Goal: Task Accomplishment & Management: Complete application form

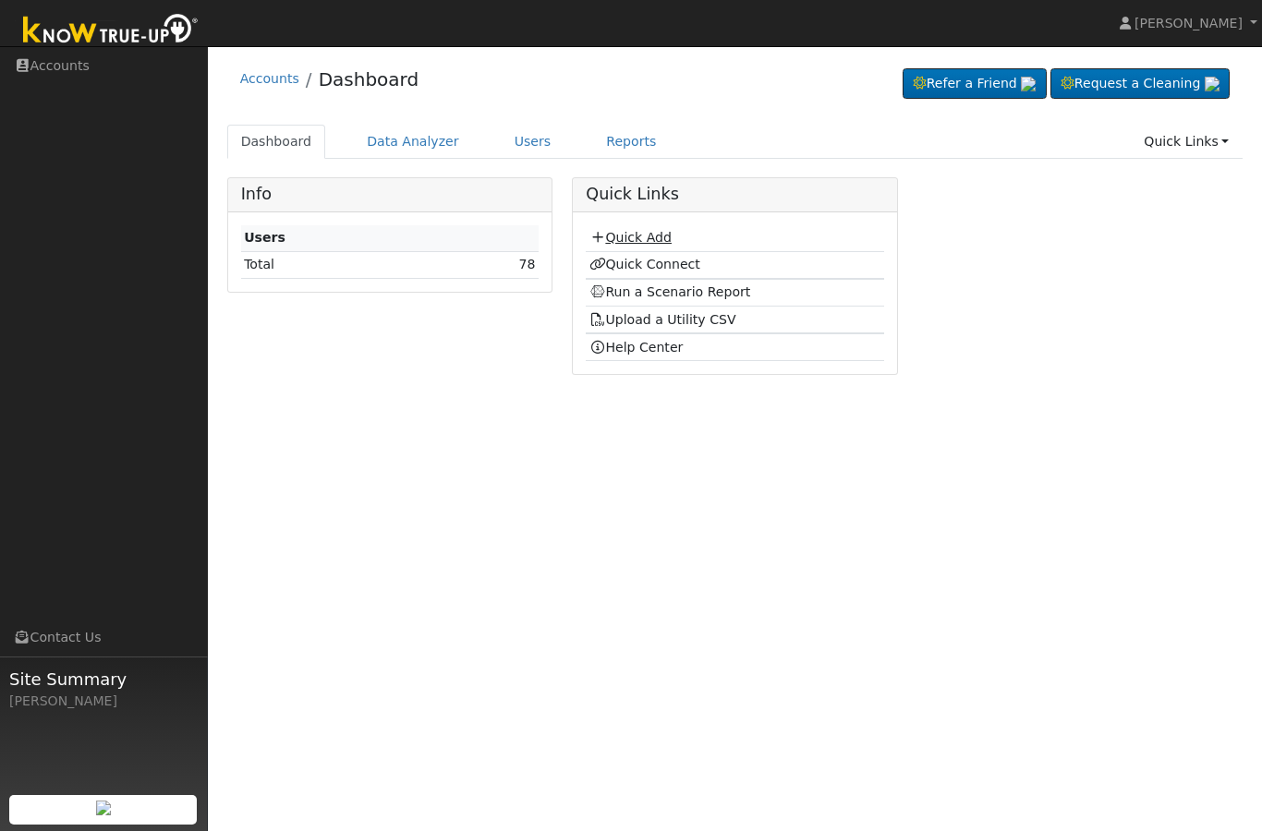
click at [615, 238] on link "Quick Add" at bounding box center [630, 237] width 82 height 15
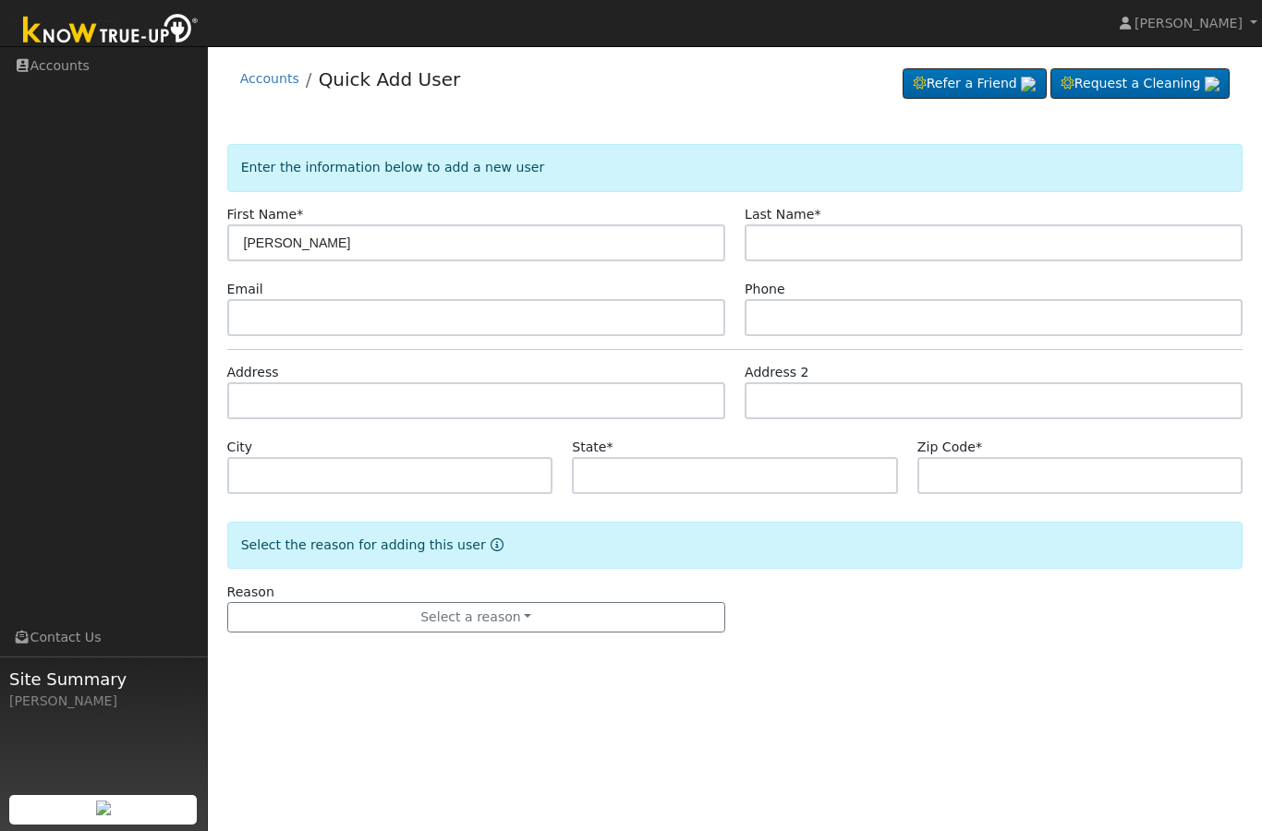
type input "[PERSON_NAME]"
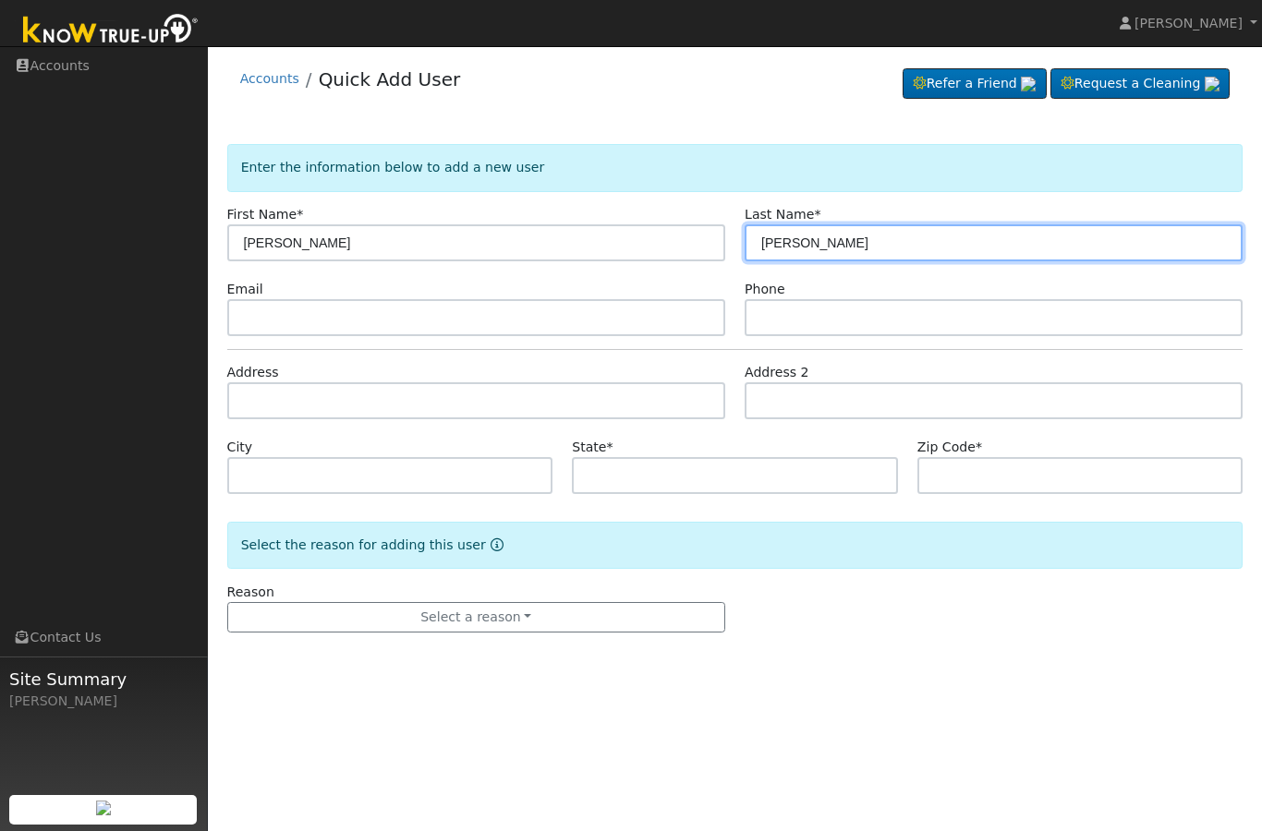
type input "[PERSON_NAME]"
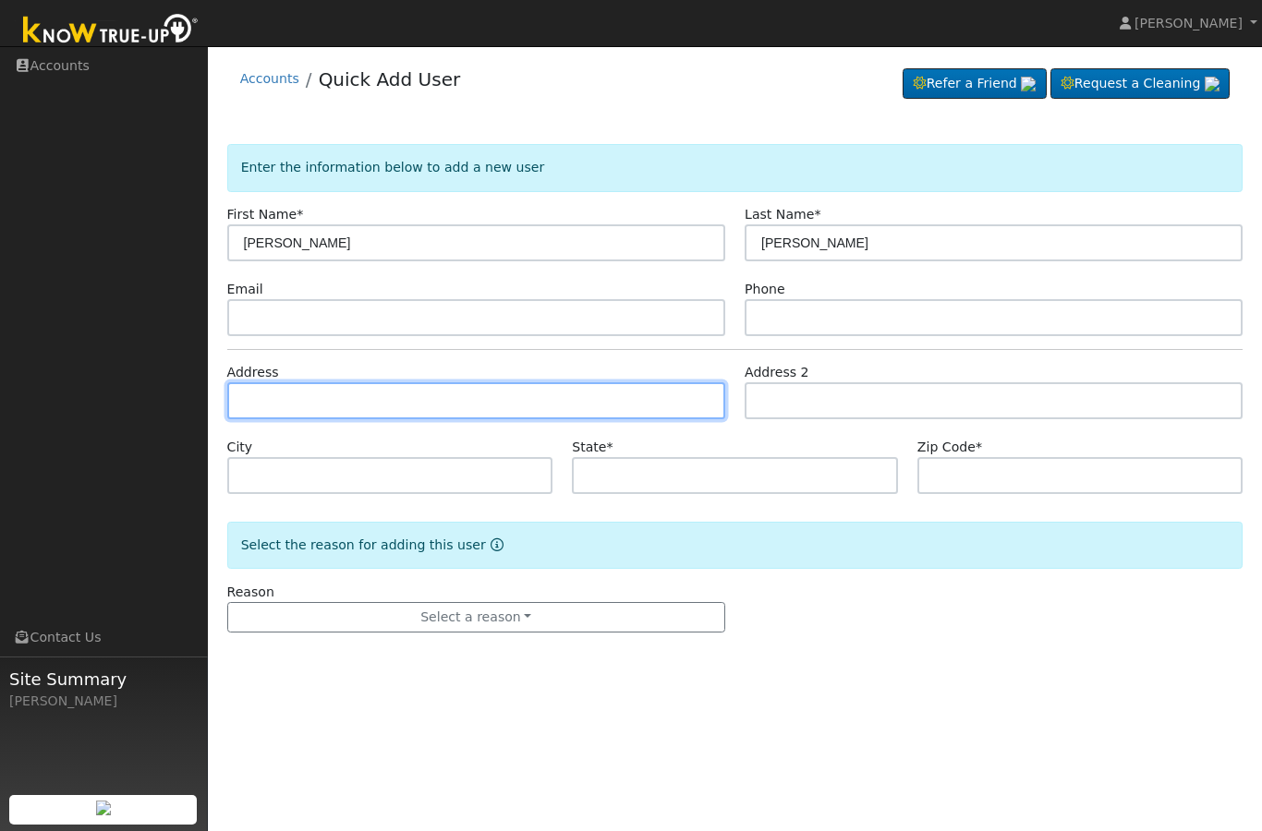
click at [291, 407] on input "text" at bounding box center [476, 400] width 498 height 37
type input "[STREET_ADDRESS][PERSON_NAME]"
type input "Sanger"
type input "CA"
type input "93657"
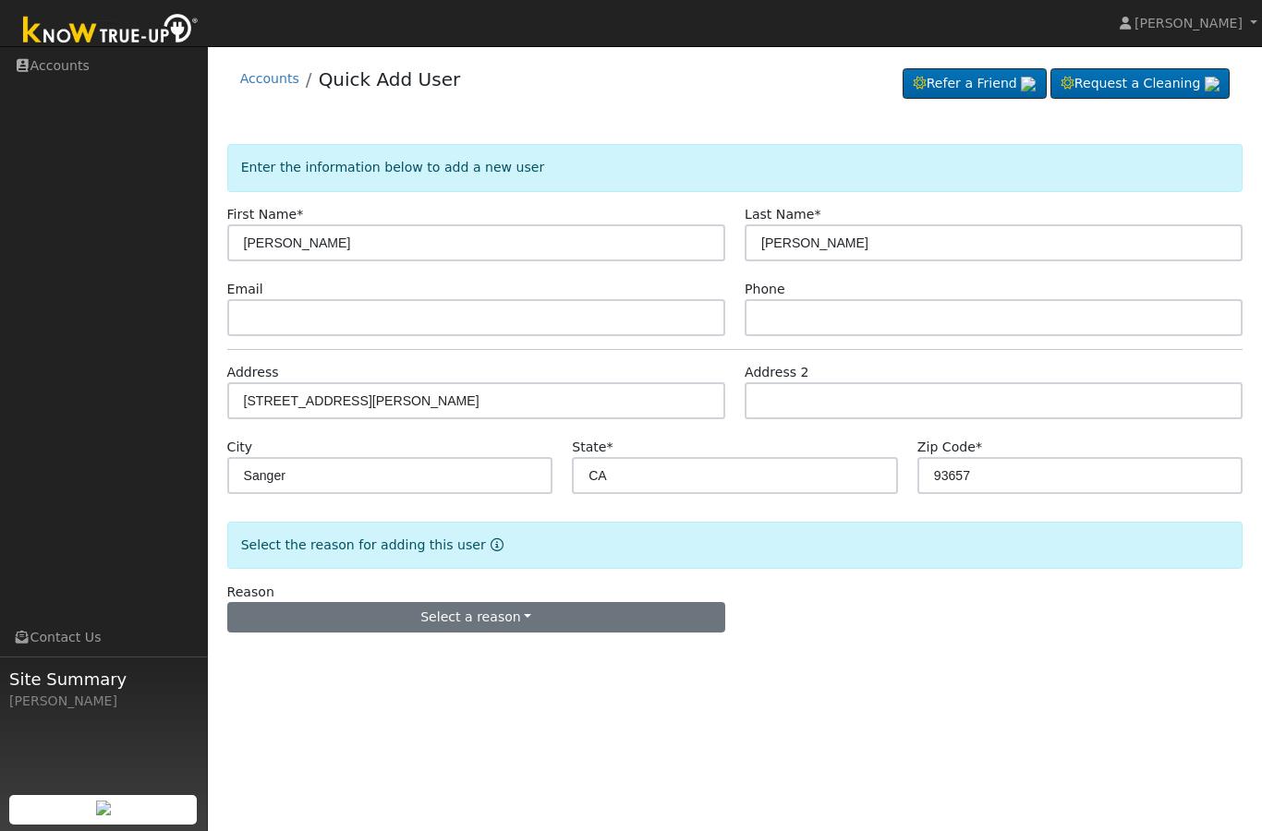
click at [352, 625] on button "Select a reason" at bounding box center [476, 617] width 498 height 31
click at [309, 657] on link "New lead" at bounding box center [330, 656] width 204 height 26
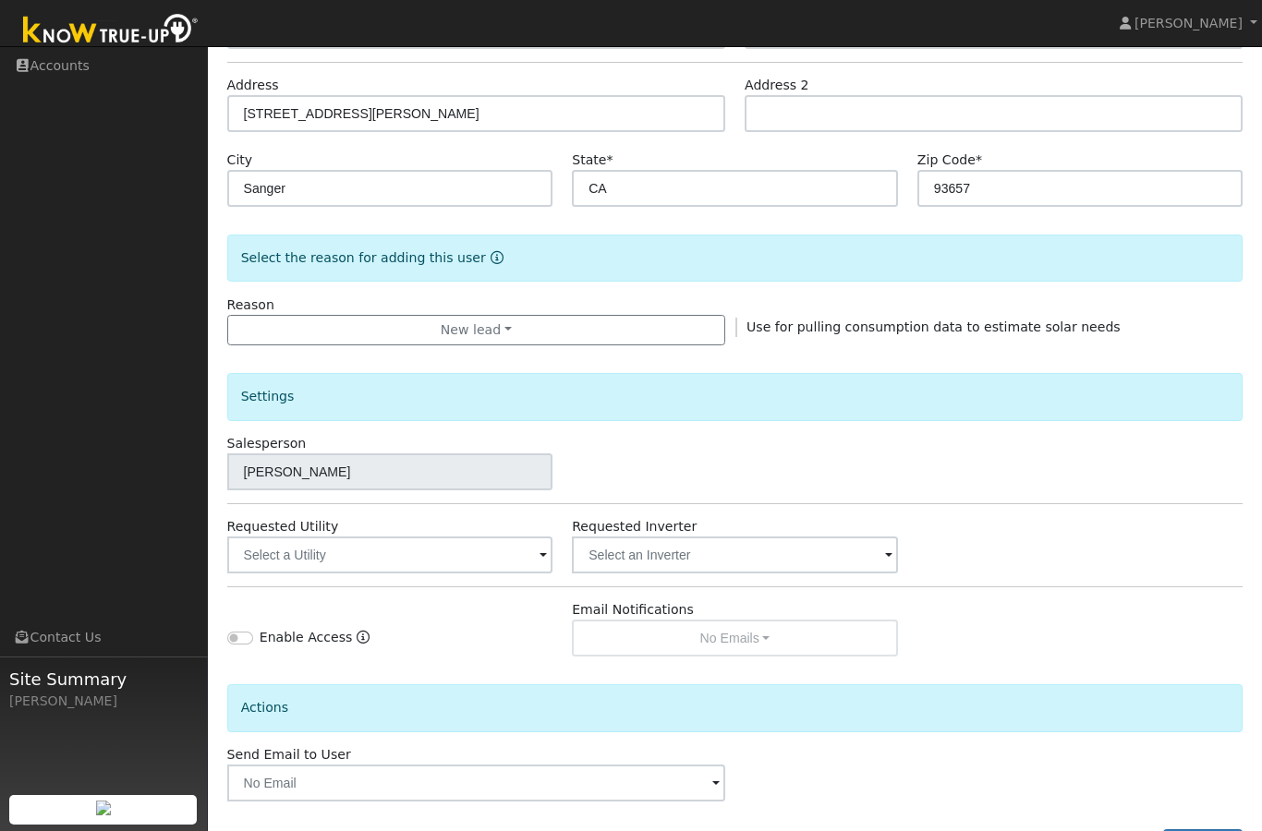
scroll to position [288, 0]
click at [1050, 831] on div "Connect Now Add User" at bounding box center [735, 844] width 1036 height 31
click at [1058, 831] on input "Connect Now" at bounding box center [1051, 844] width 13 height 13
checkbox input "true"
click at [1176, 831] on button "Add User" at bounding box center [1203, 844] width 80 height 31
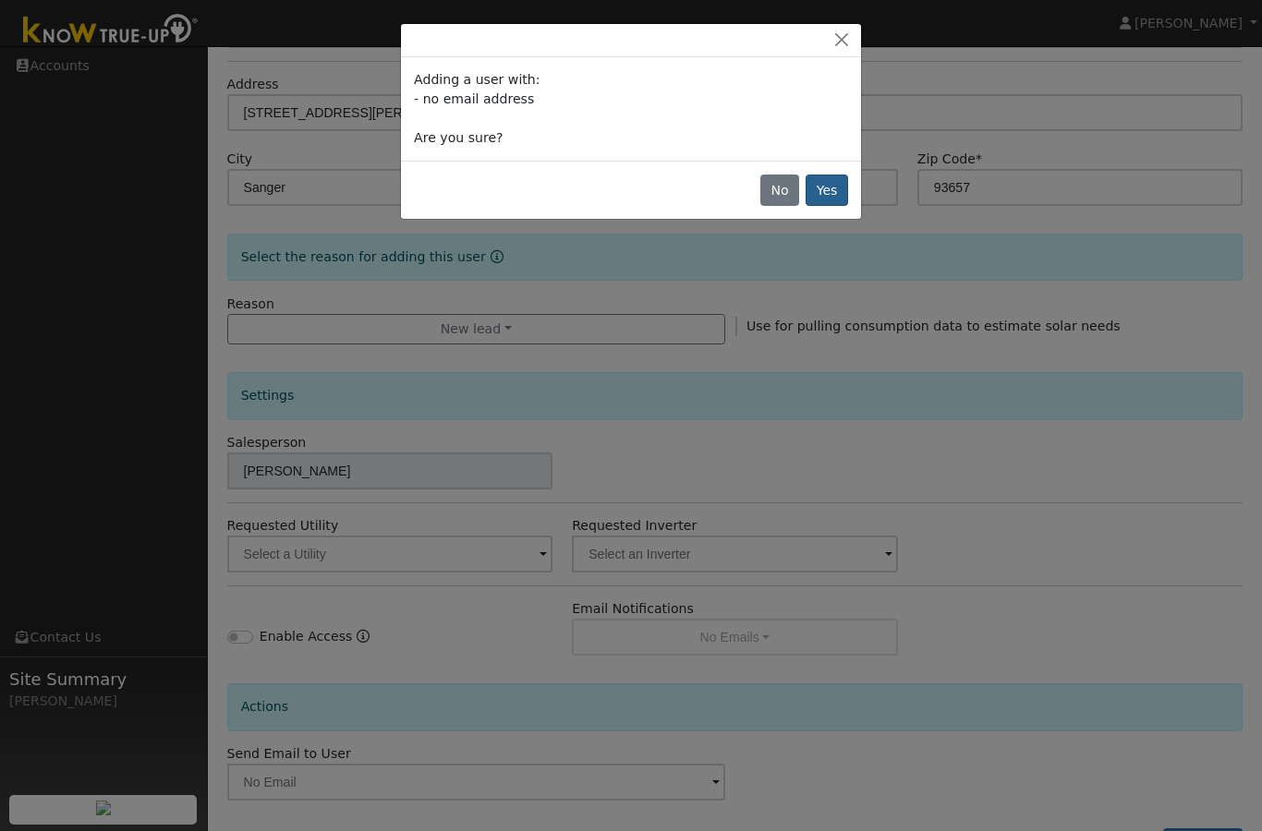
click at [831, 190] on button "Yes" at bounding box center [827, 190] width 42 height 31
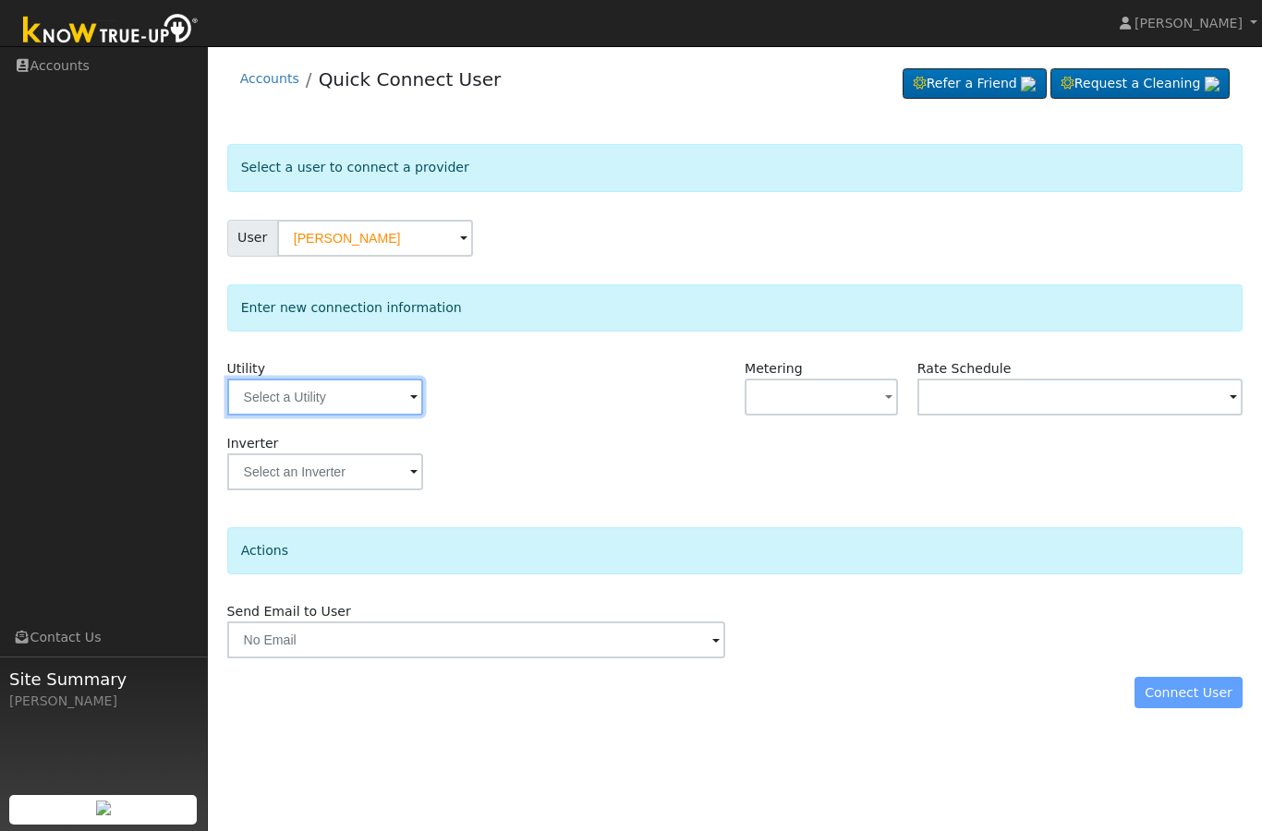
click at [264, 394] on input "text" at bounding box center [325, 397] width 196 height 37
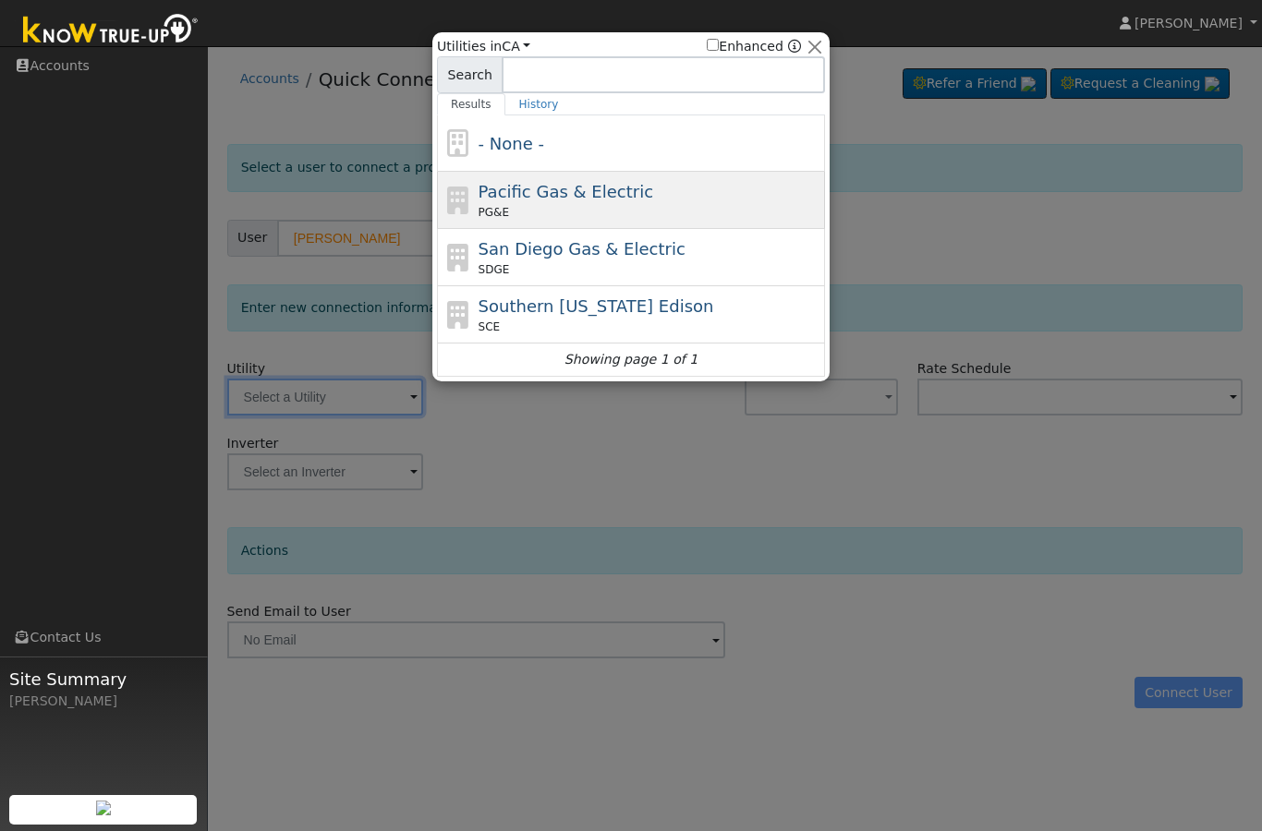
click at [490, 207] on span "PG&E" at bounding box center [494, 212] width 30 height 17
type input "PG&E"
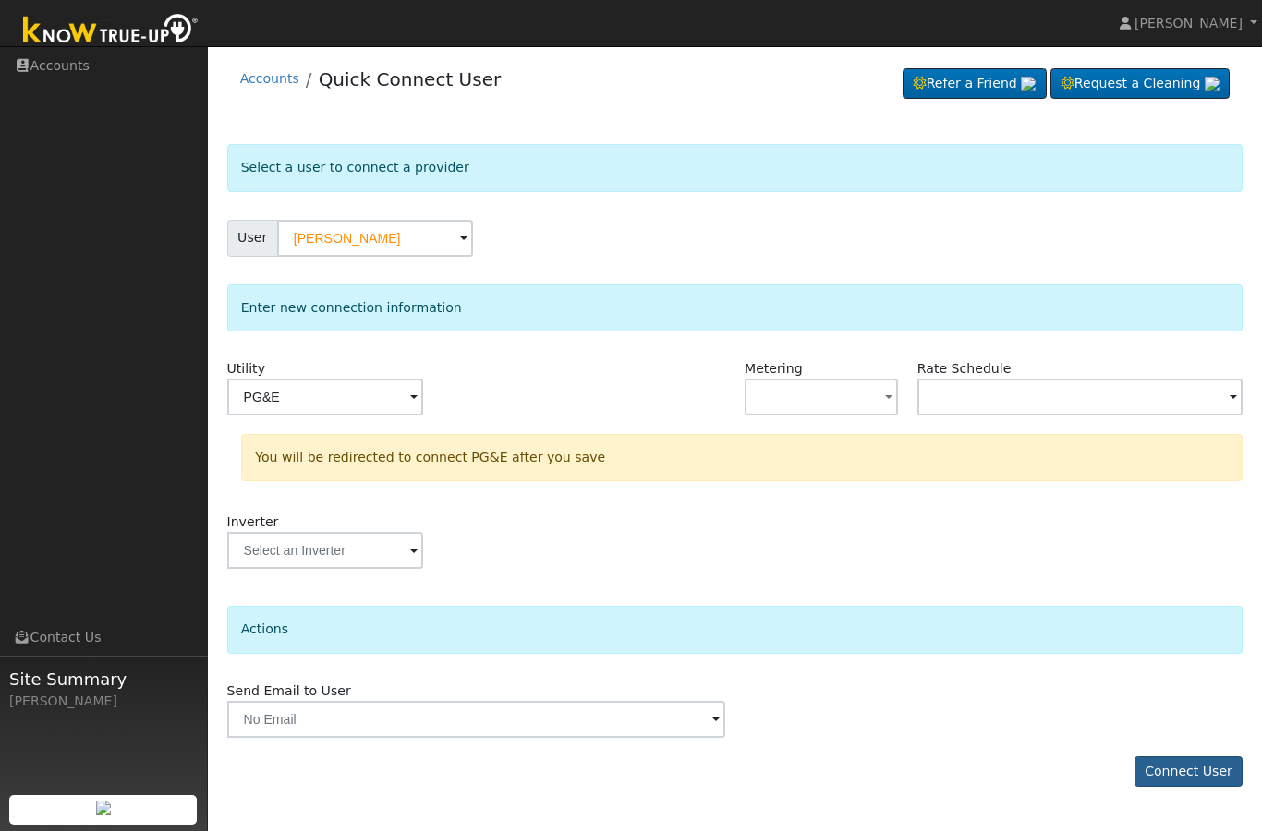
click at [1181, 762] on button "Connect User" at bounding box center [1189, 772] width 109 height 31
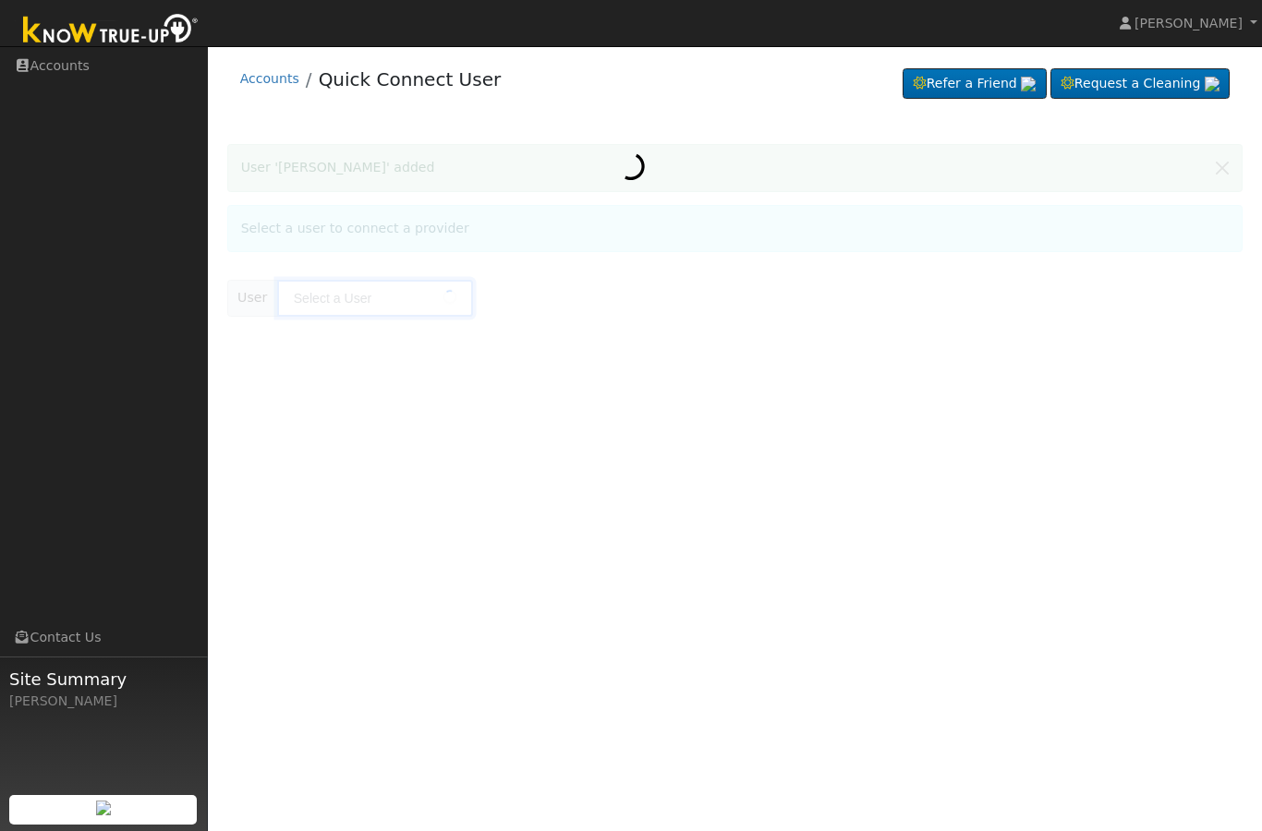
type input "[PERSON_NAME]"
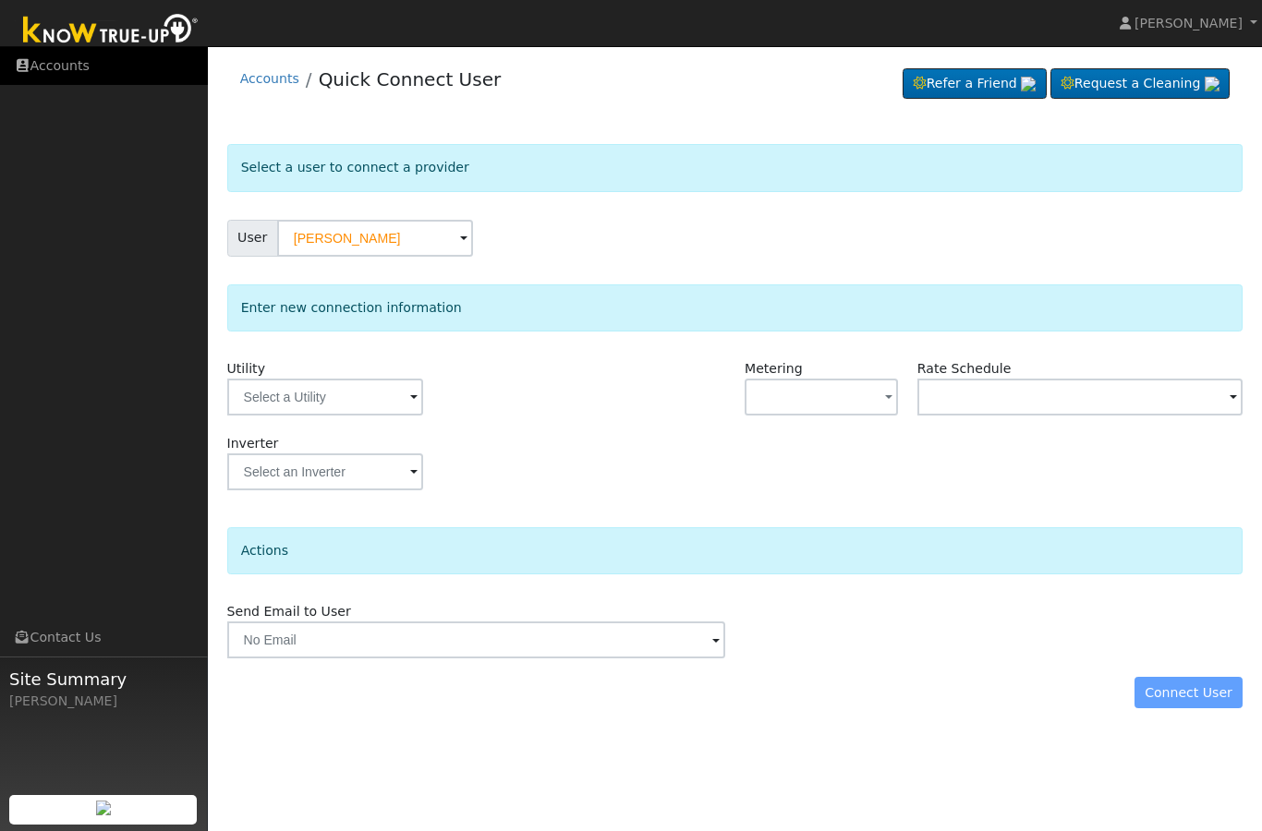
click at [92, 72] on link "Accounts" at bounding box center [104, 66] width 208 height 38
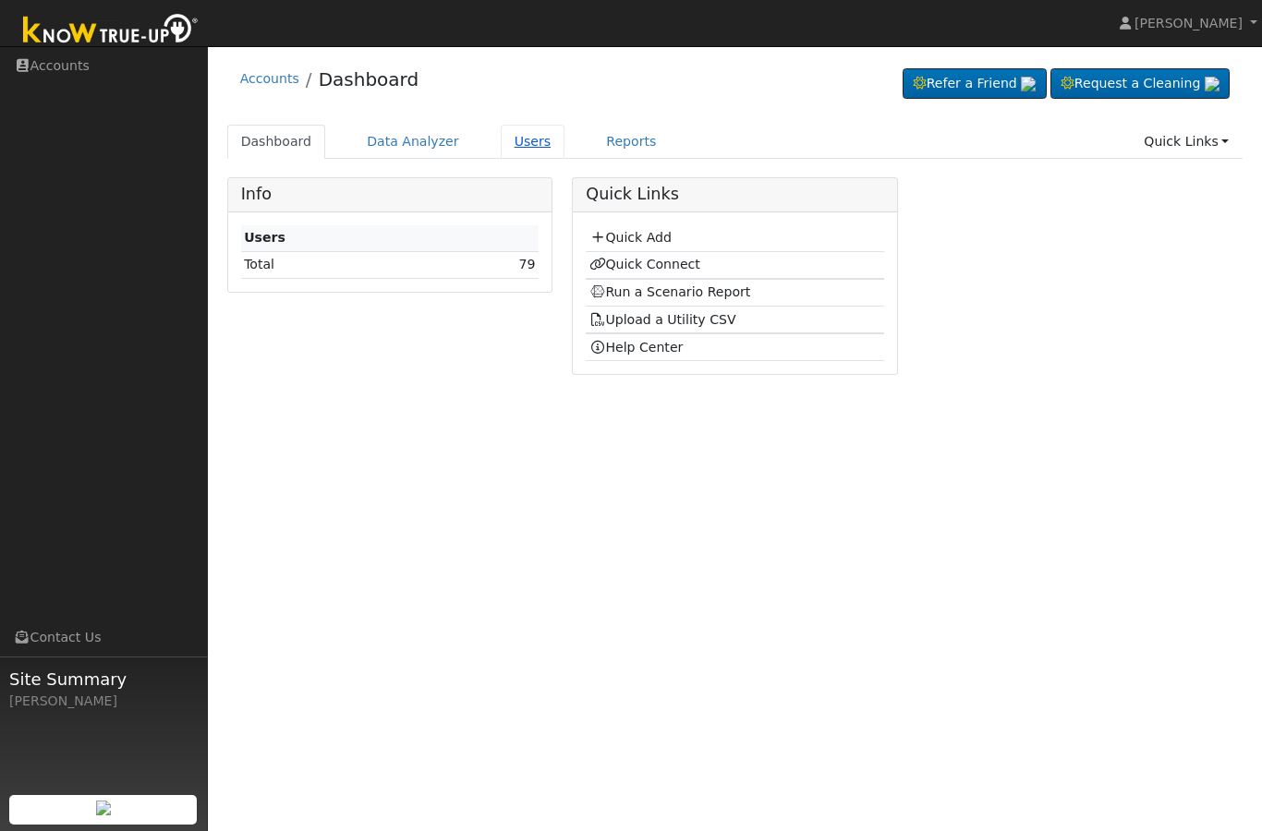
click at [516, 142] on link "Users" at bounding box center [533, 142] width 65 height 34
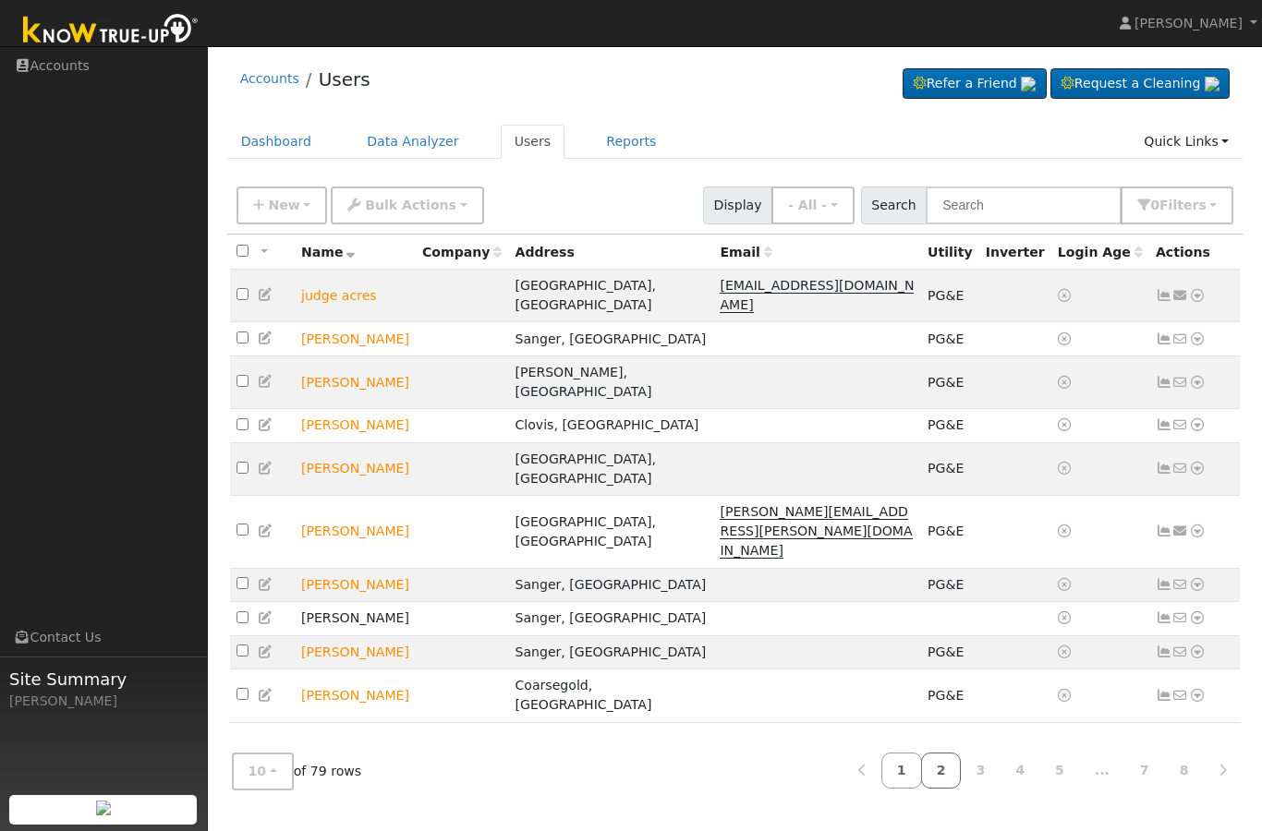
click at [943, 789] on link "2" at bounding box center [941, 771] width 41 height 36
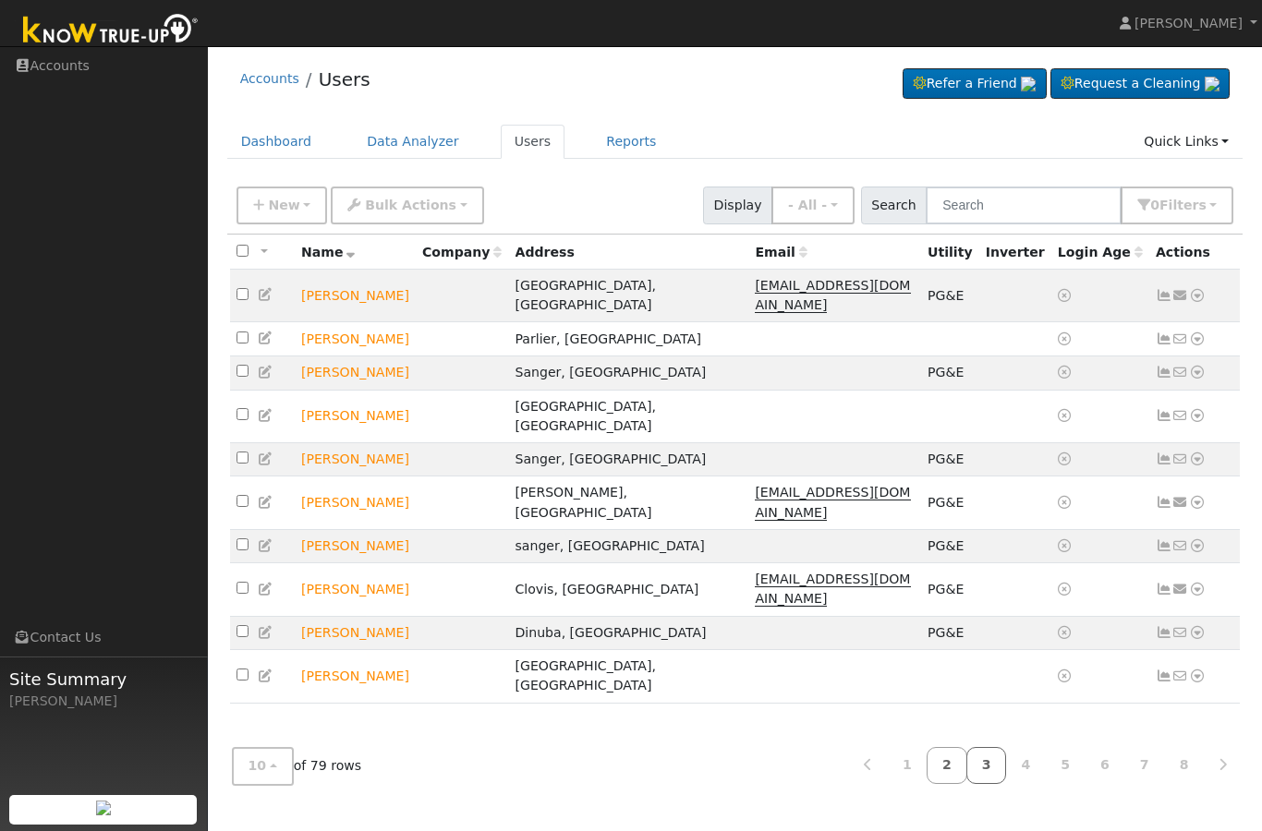
click at [989, 783] on link "3" at bounding box center [986, 765] width 41 height 36
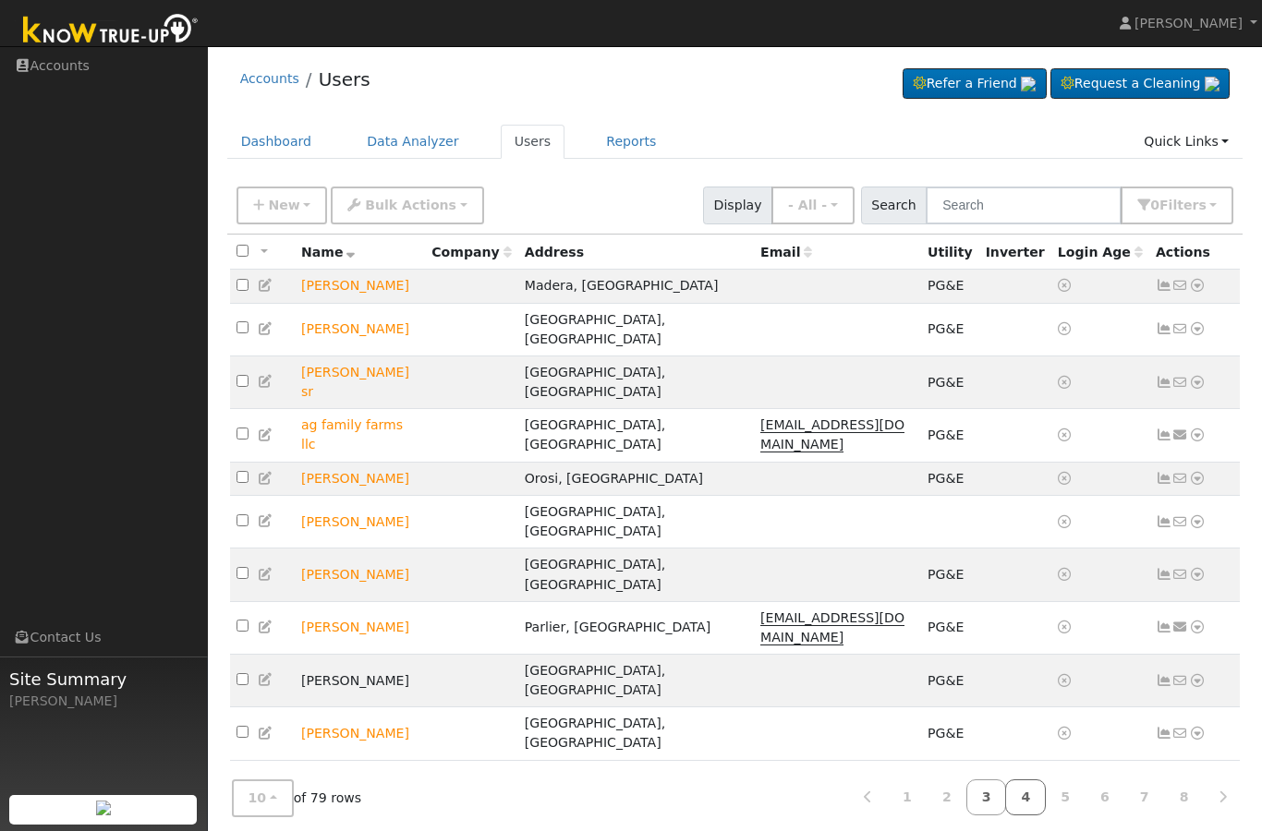
click at [1027, 794] on link "4" at bounding box center [1025, 798] width 41 height 36
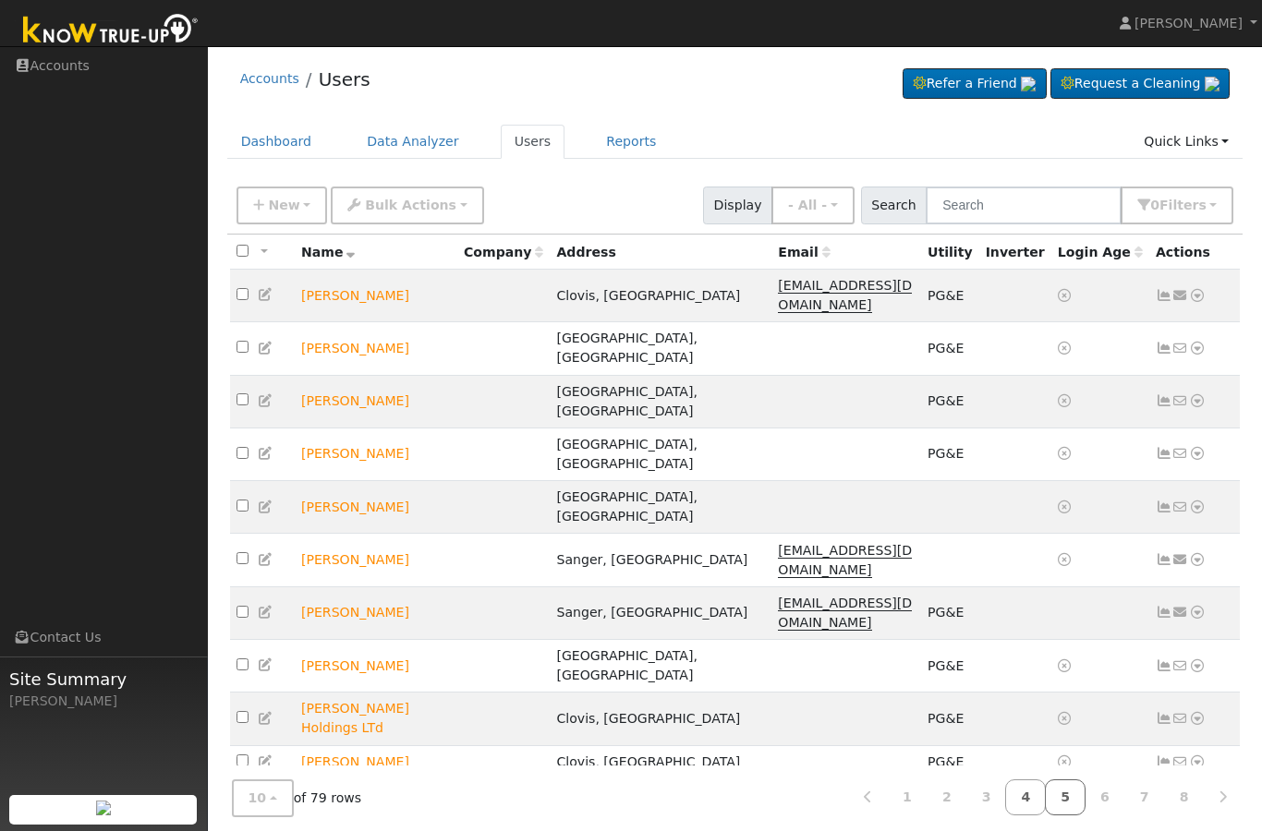
click at [1073, 791] on link "5" at bounding box center [1065, 798] width 41 height 36
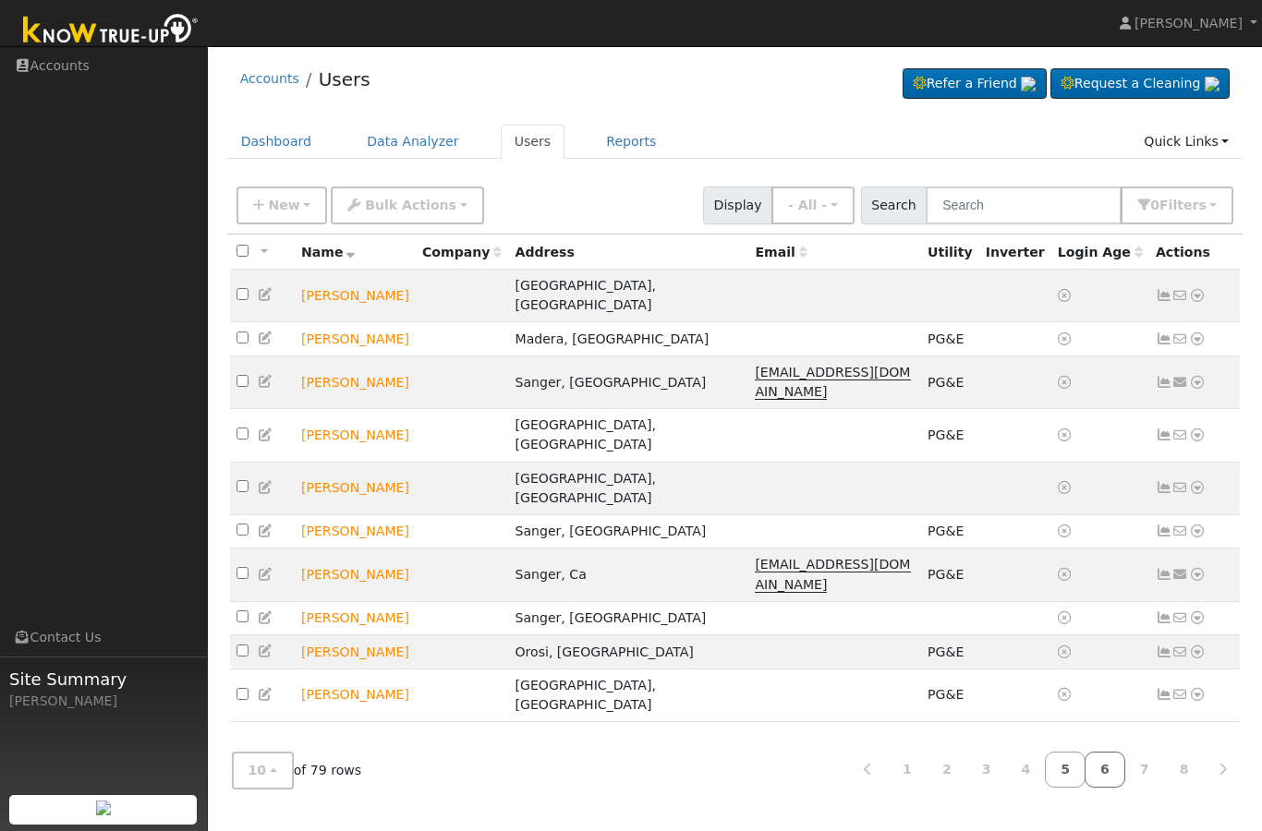
click at [1105, 788] on link "6" at bounding box center [1105, 770] width 41 height 36
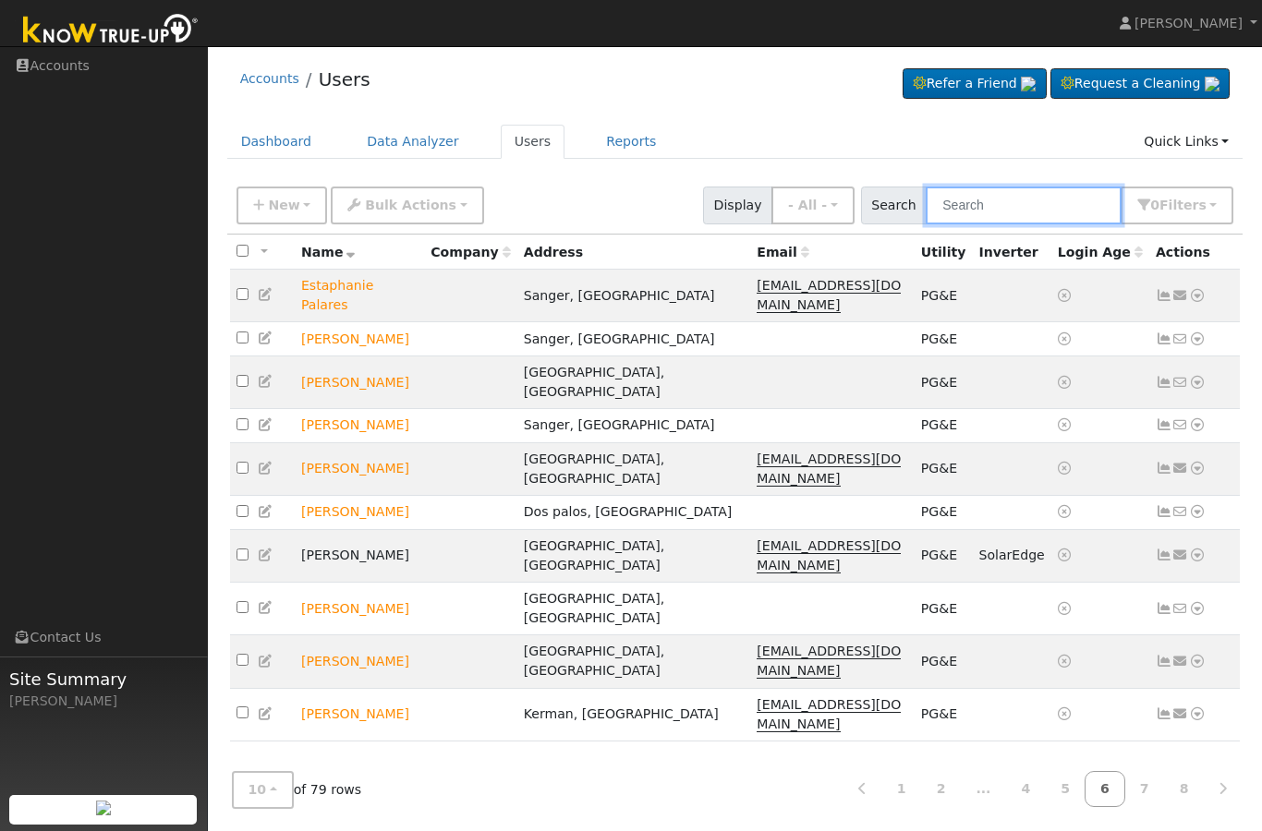
click at [1065, 209] on input "text" at bounding box center [1024, 206] width 196 height 38
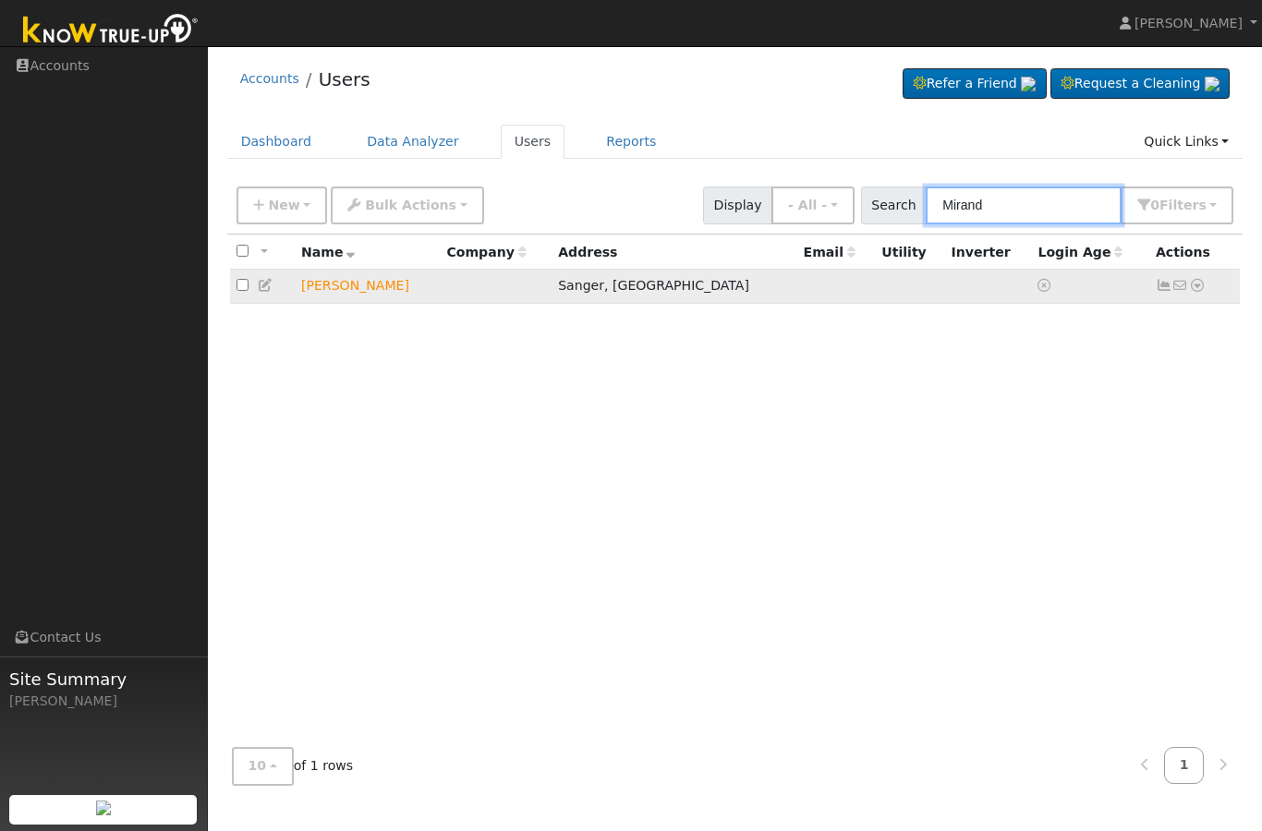
type input "Mirand"
click at [1201, 288] on icon at bounding box center [1197, 285] width 17 height 13
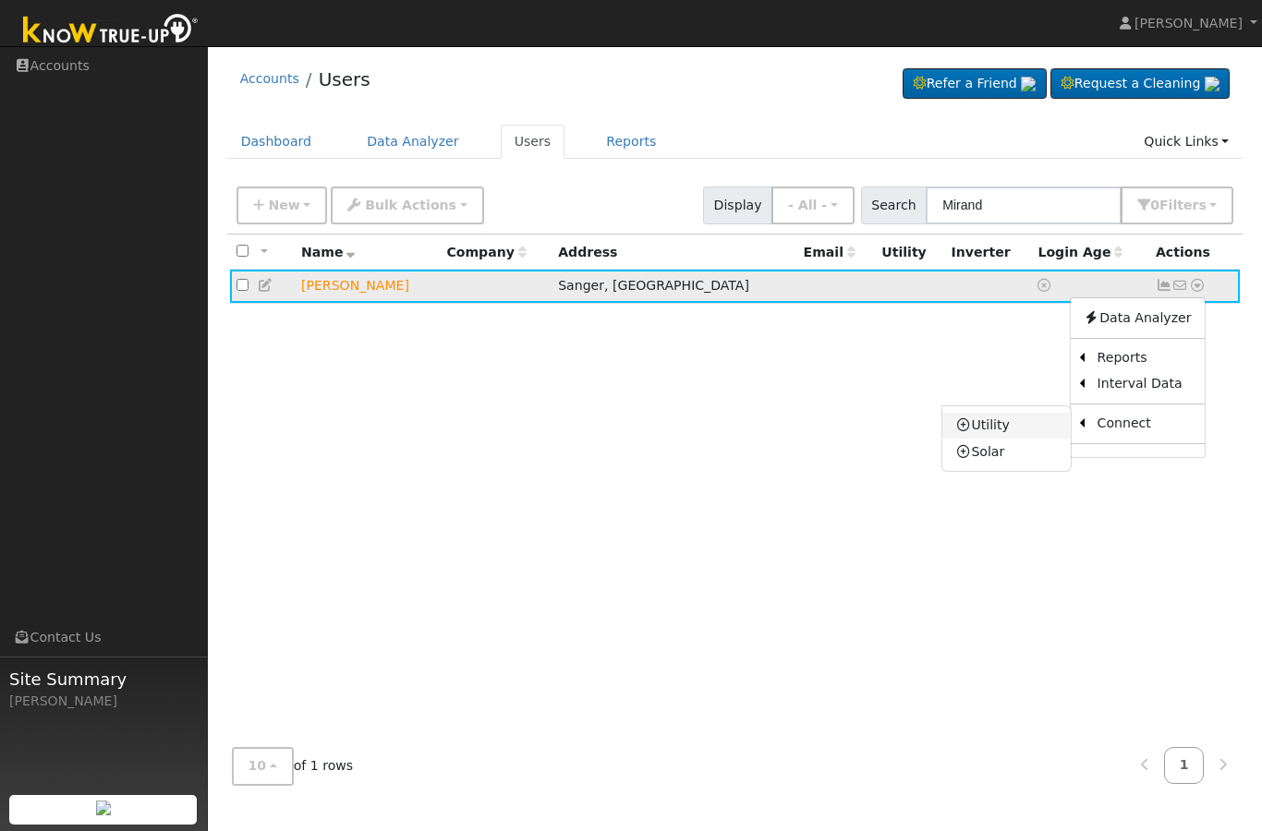
click at [1002, 419] on link "Utility" at bounding box center [1006, 426] width 128 height 26
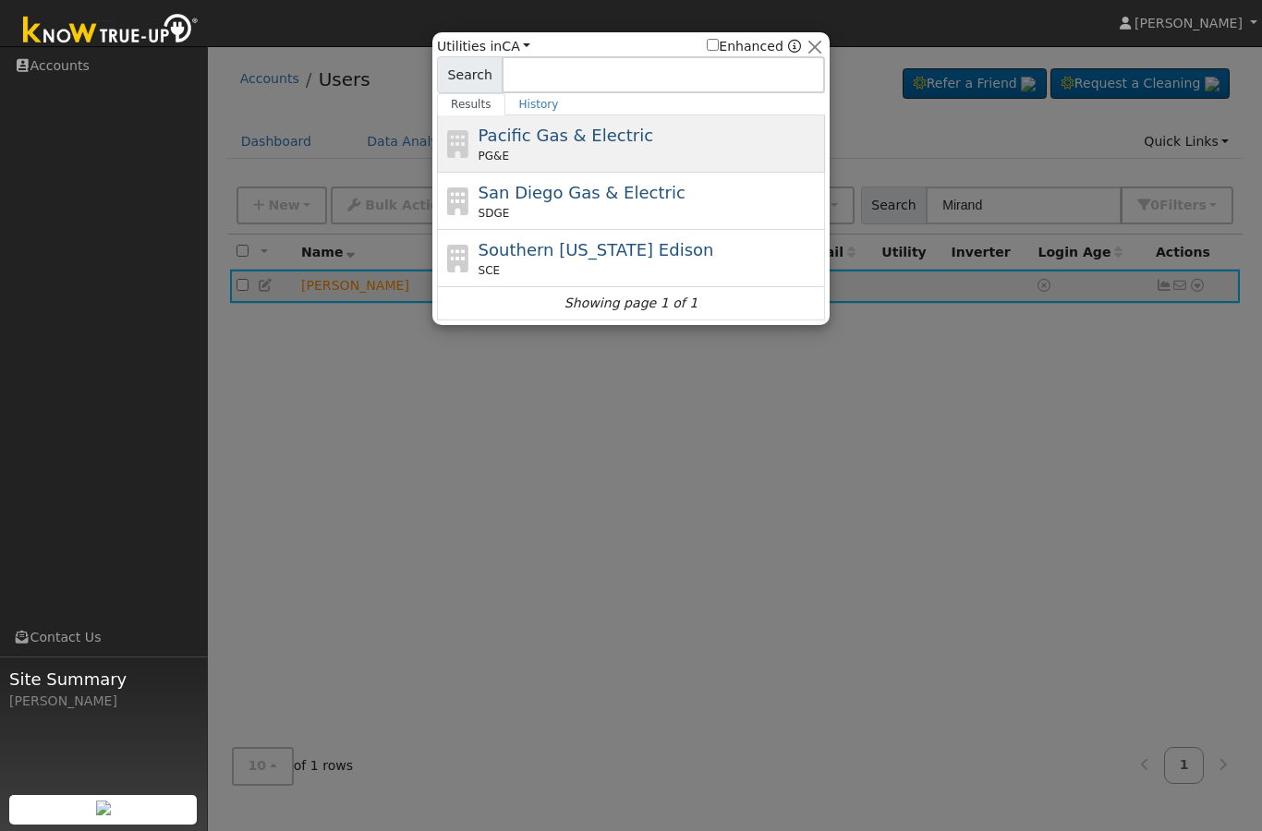
click at [734, 151] on div "PG&E" at bounding box center [650, 156] width 343 height 17
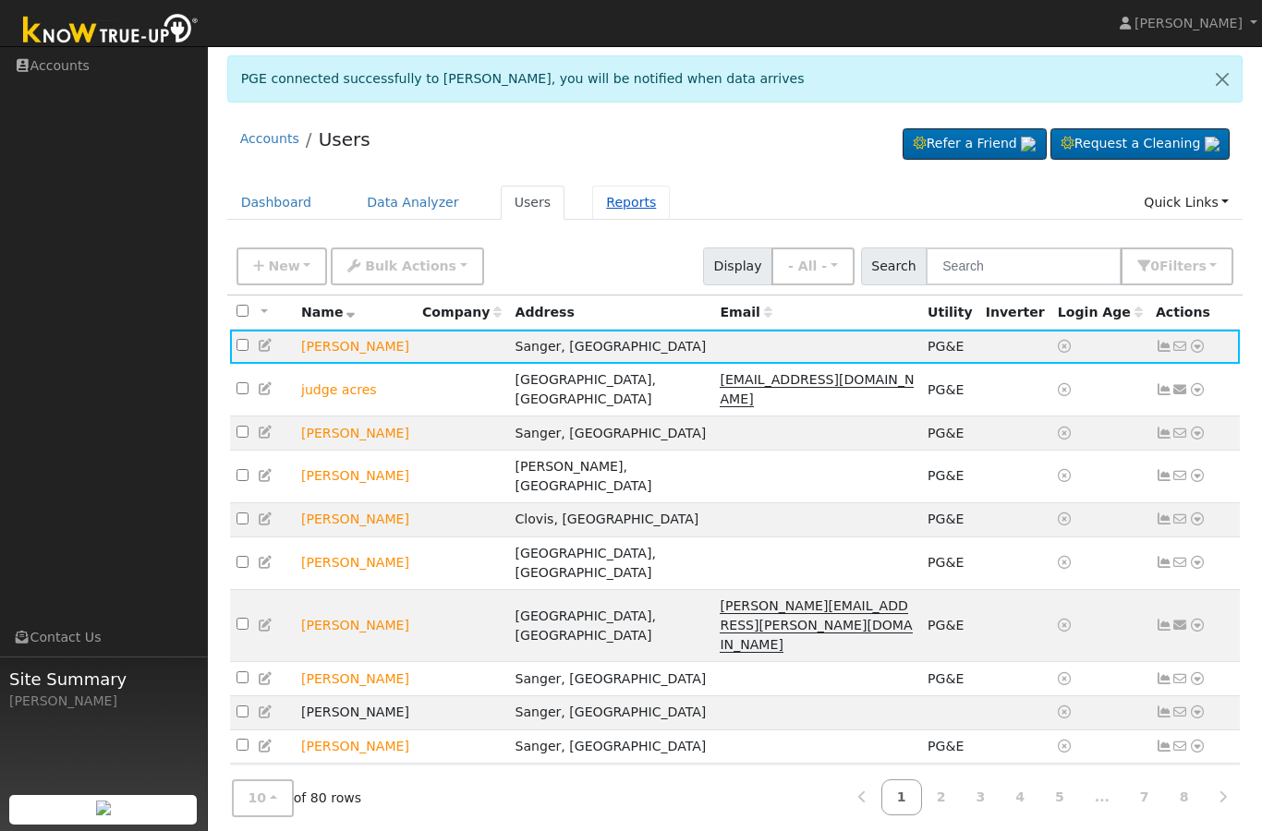
click at [595, 210] on link "Reports" at bounding box center [631, 203] width 78 height 34
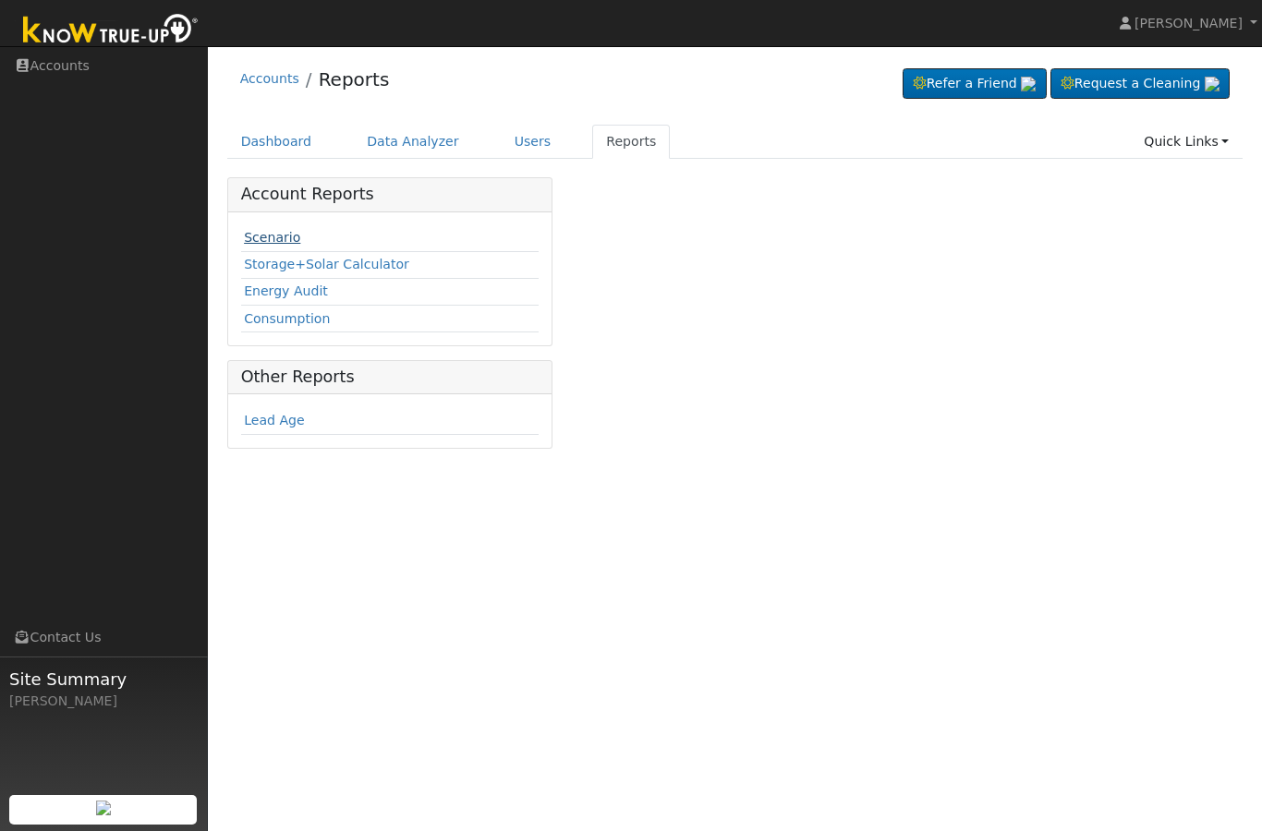
click at [285, 238] on link "Scenario" at bounding box center [272, 237] width 56 height 15
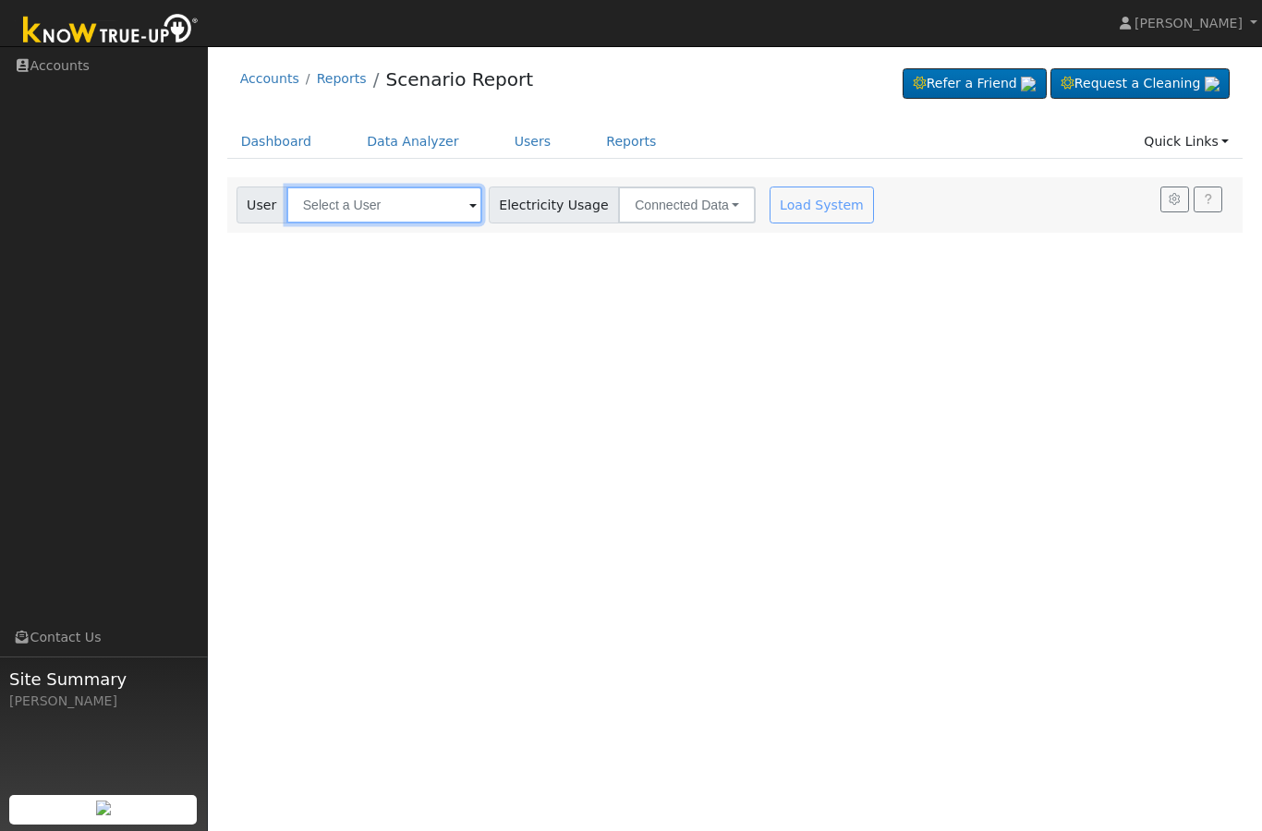
click at [414, 205] on input "text" at bounding box center [384, 205] width 196 height 37
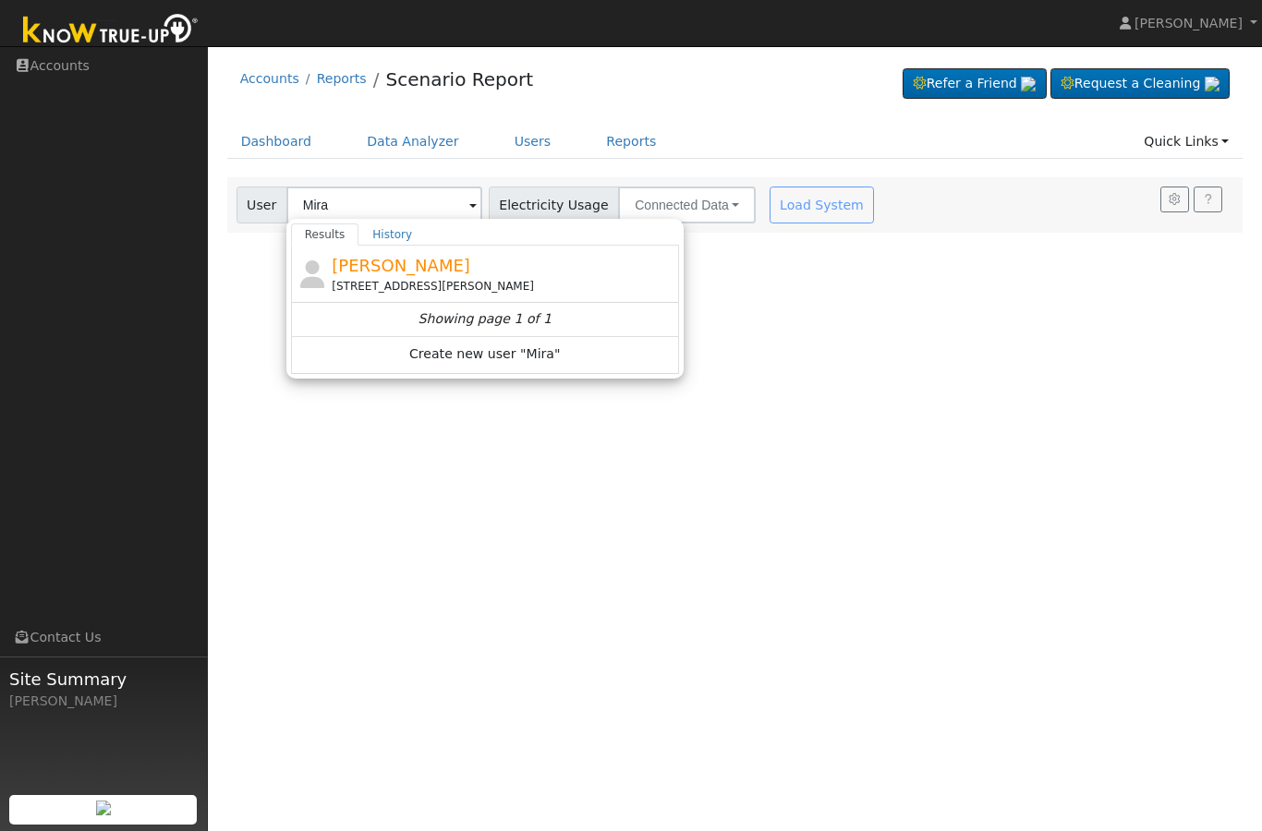
click at [388, 278] on div "[STREET_ADDRESS][PERSON_NAME]" at bounding box center [503, 286] width 343 height 17
type input "[PERSON_NAME]"
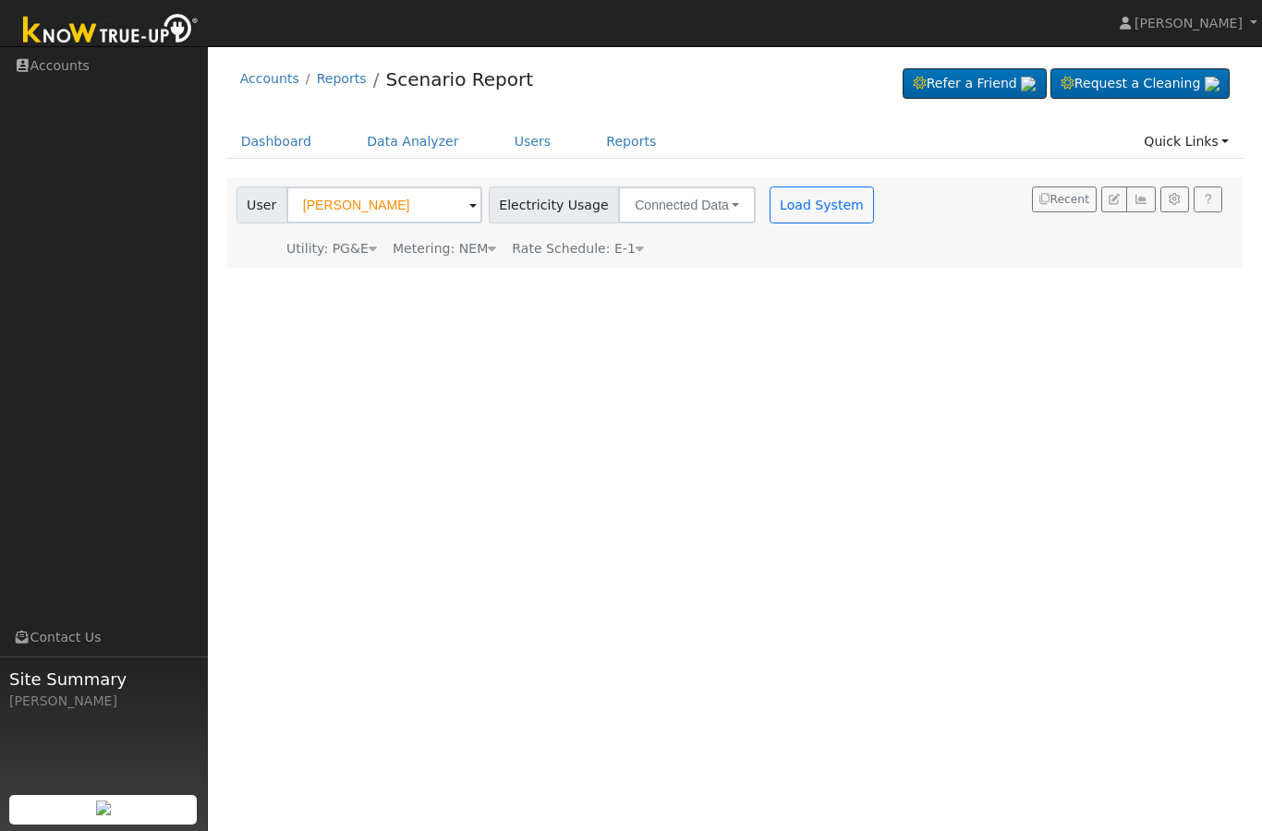
click at [770, 222] on button "Load System" at bounding box center [822, 205] width 105 height 37
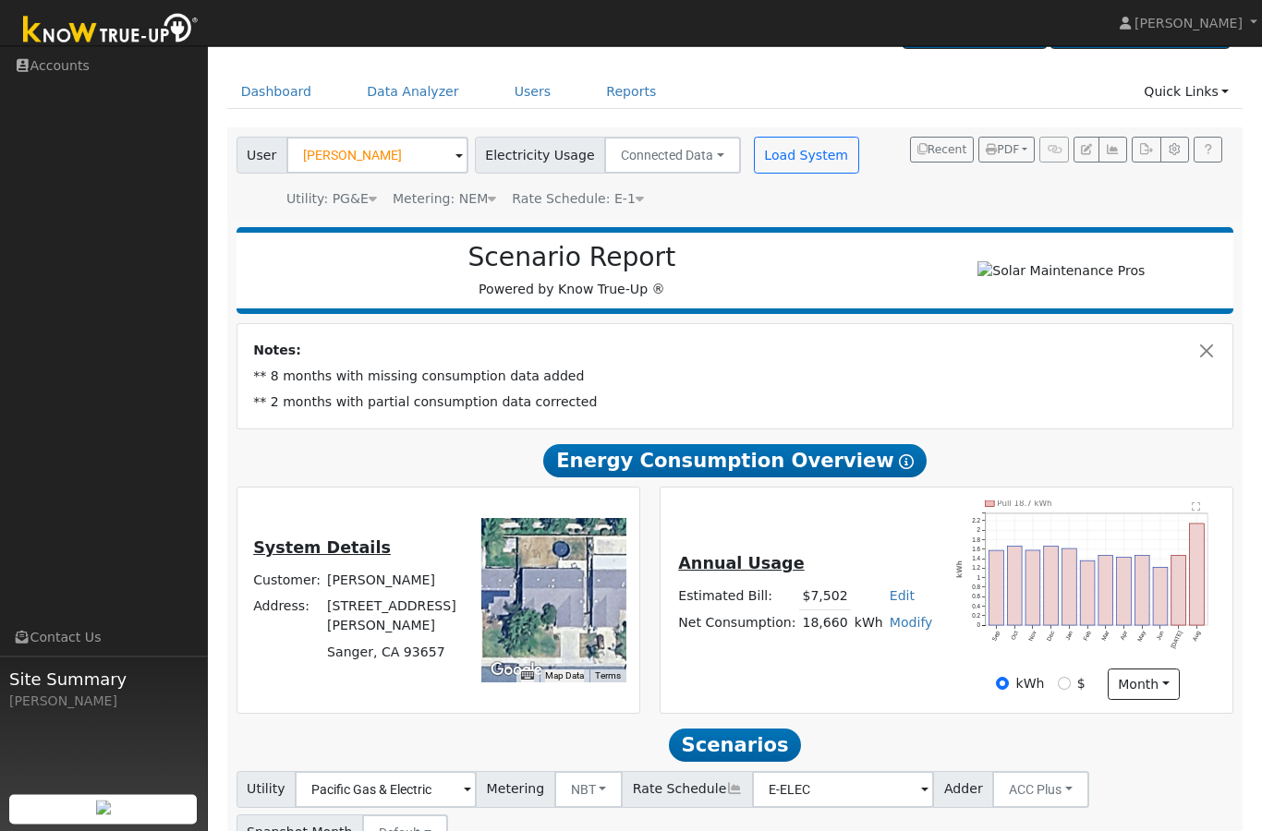
scroll to position [50, 0]
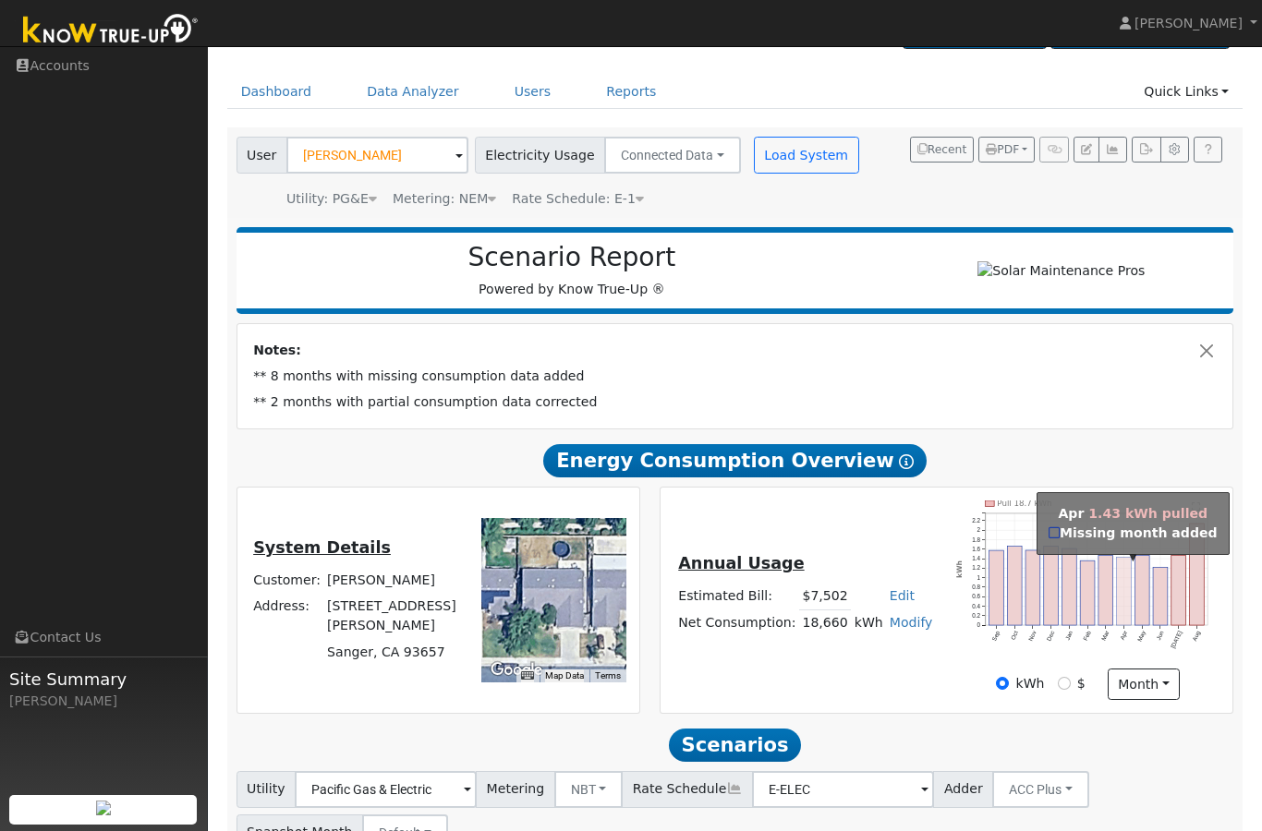
click at [1124, 607] on rect "onclick=""" at bounding box center [1124, 591] width 15 height 68
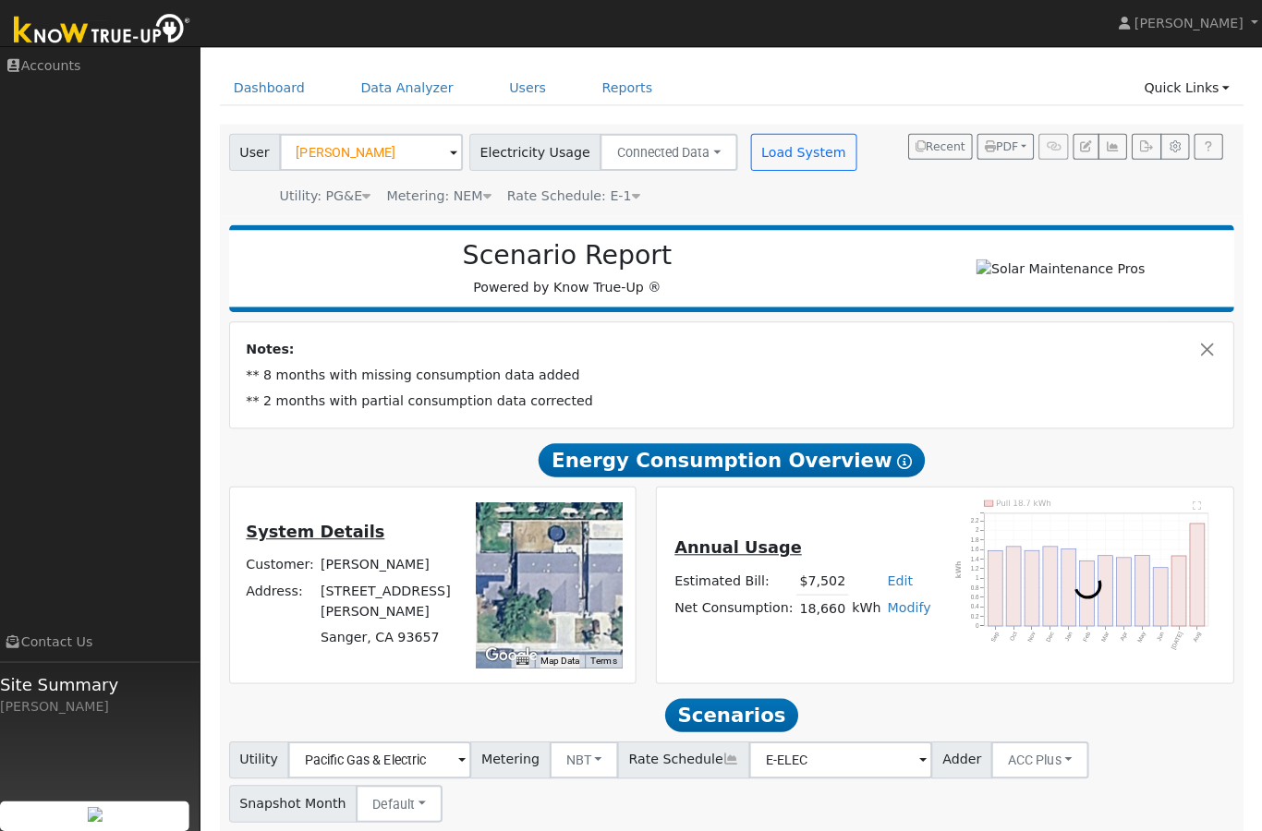
scroll to position [65, 0]
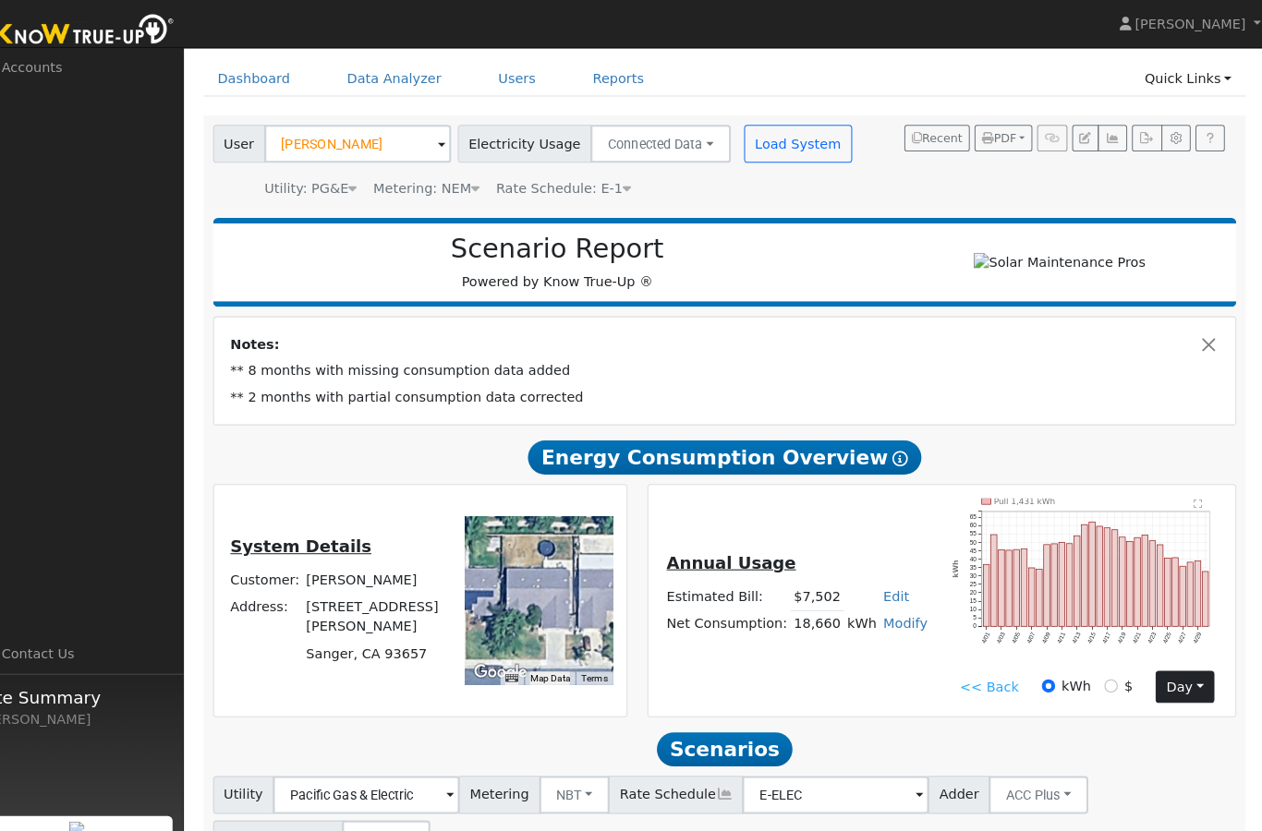
click at [1155, 675] on button "day" at bounding box center [1183, 669] width 57 height 31
click at [1119, 767] on link "Month" at bounding box center [1147, 760] width 128 height 26
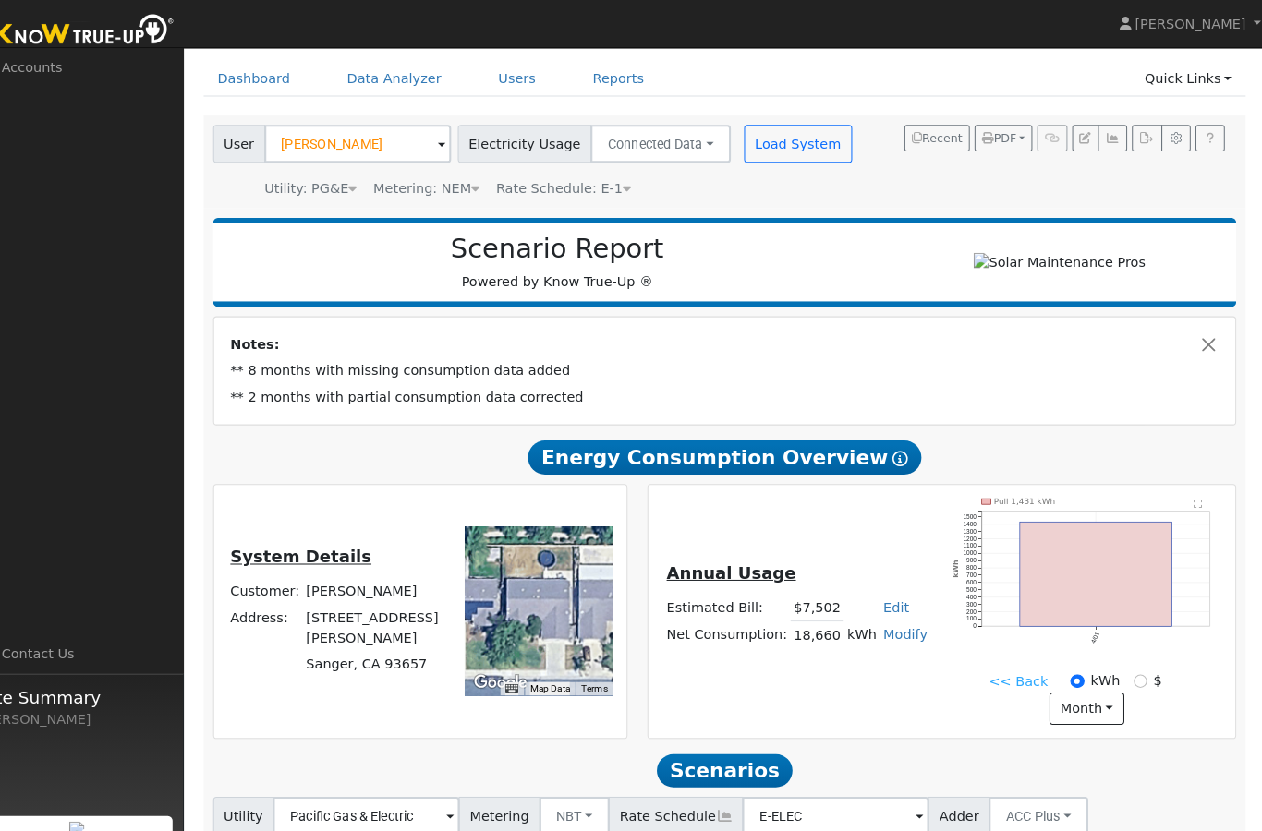
click at [992, 674] on link "<< Back" at bounding box center [1020, 664] width 57 height 19
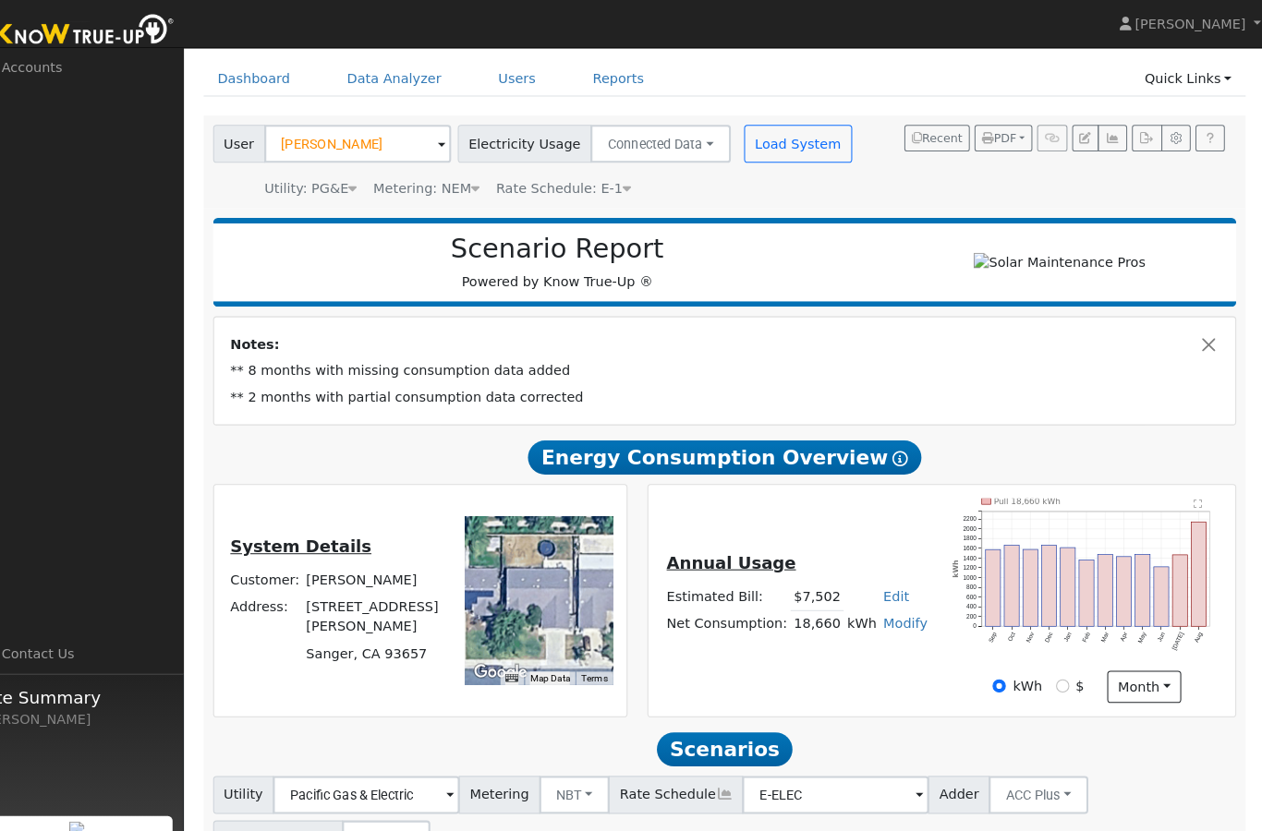
scroll to position [115, 0]
